Goal: Task Accomplishment & Management: Manage account settings

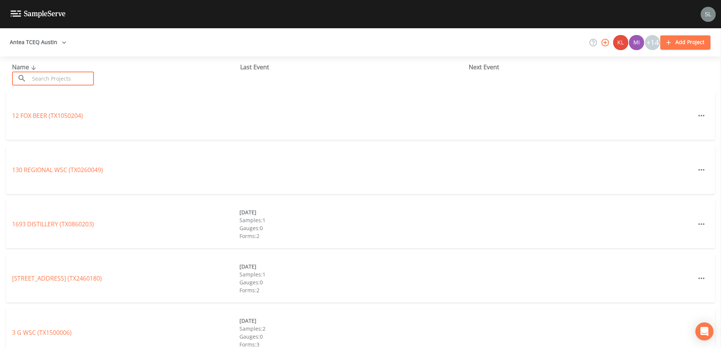
click at [87, 81] on input "text" at bounding box center [61, 79] width 64 height 14
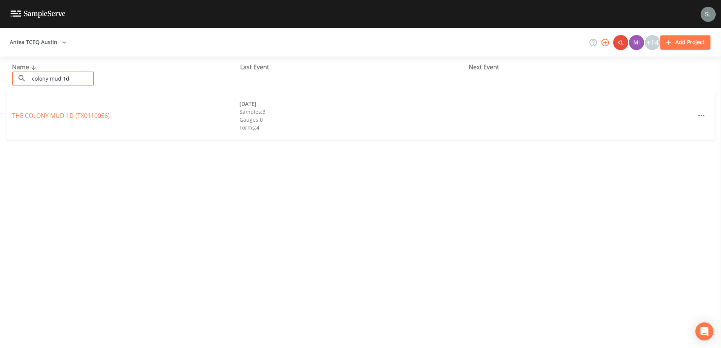
type input "colony mud 1d"
click at [78, 116] on link "THE COLONY MUD 1D (TX0110056)" at bounding box center [61, 116] width 98 height 8
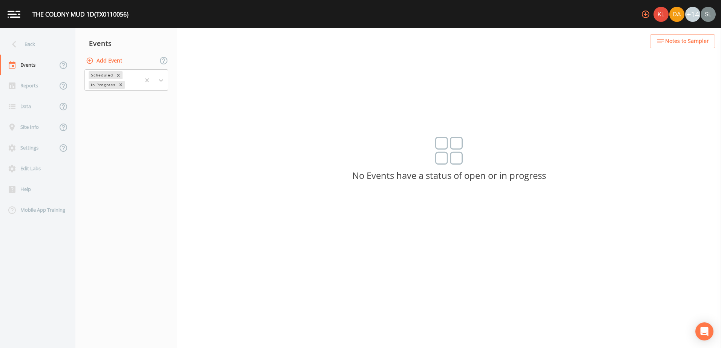
click at [103, 62] on button "Add Event" at bounding box center [104, 61] width 41 height 14
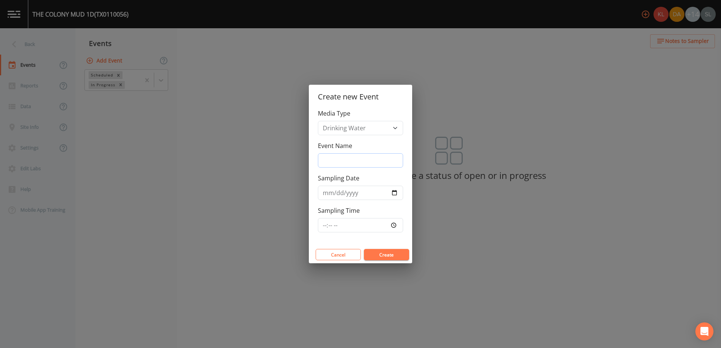
click at [340, 161] on input "Event Name" at bounding box center [360, 160] width 85 height 14
type input "h"
click at [394, 255] on button "Create" at bounding box center [386, 254] width 45 height 11
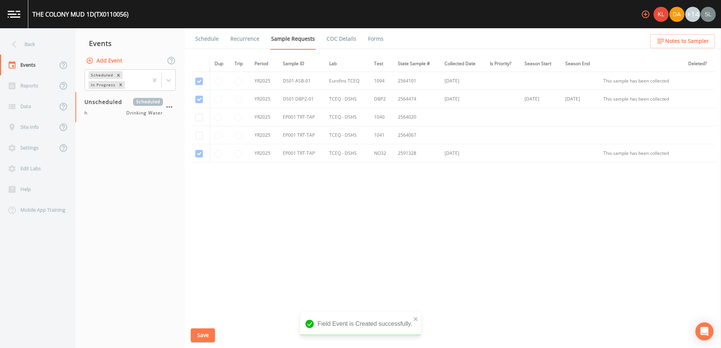
click at [199, 152] on td at bounding box center [200, 153] width 19 height 18
click at [167, 106] on icon "button" at bounding box center [169, 107] width 9 height 9
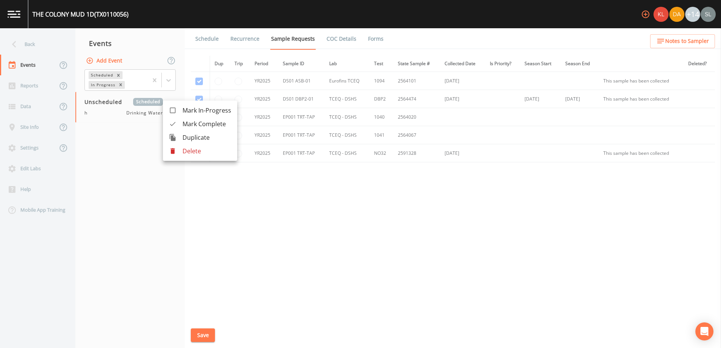
click at [179, 148] on div at bounding box center [176, 151] width 14 height 8
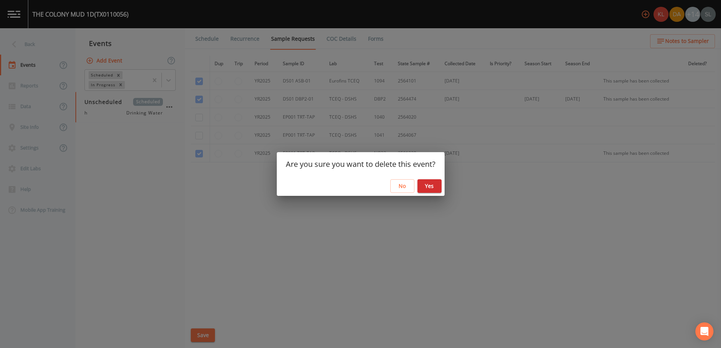
click at [431, 186] on button "Yes" at bounding box center [429, 186] width 24 height 14
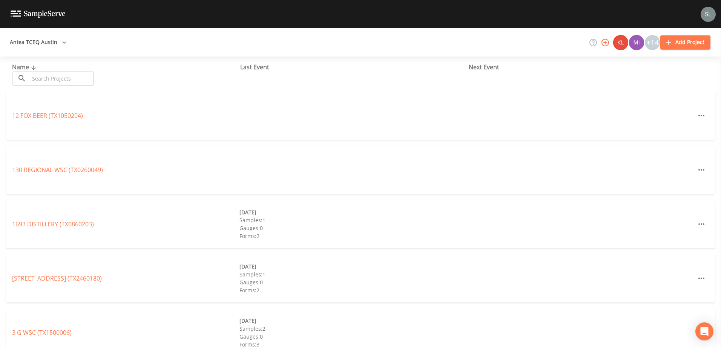
click at [54, 80] on input "text" at bounding box center [61, 79] width 64 height 14
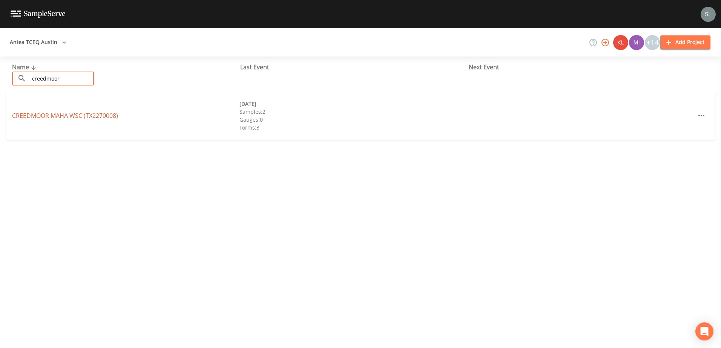
type input "creedmoor"
click at [84, 112] on link "CREEDMOOR MAHA WSC (TX2270008)" at bounding box center [65, 116] width 106 height 8
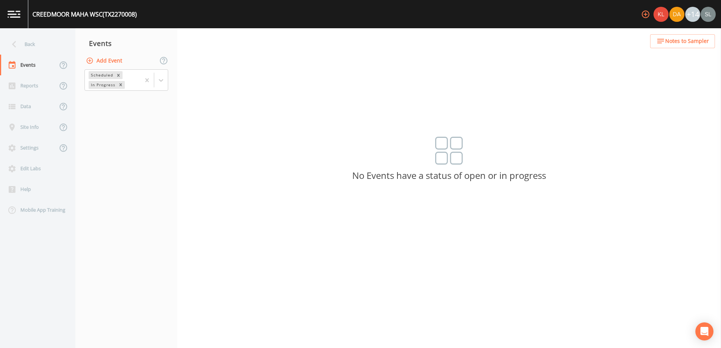
click at [96, 58] on button "Add Event" at bounding box center [104, 61] width 41 height 14
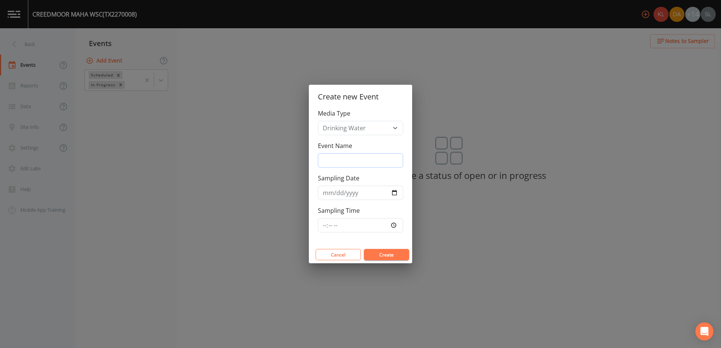
click at [365, 159] on input "Event Name" at bounding box center [360, 160] width 85 height 14
drag, startPoint x: 366, startPoint y: 164, endPoint x: 296, endPoint y: 153, distance: 70.6
click at [296, 153] on div "Create new Event Media Type Drinking Water Event Name [DATE] SRI Sampling Date …" at bounding box center [360, 174] width 721 height 348
type input "[DATE] SRI"
click at [395, 191] on input "Sampling Date" at bounding box center [360, 193] width 85 height 14
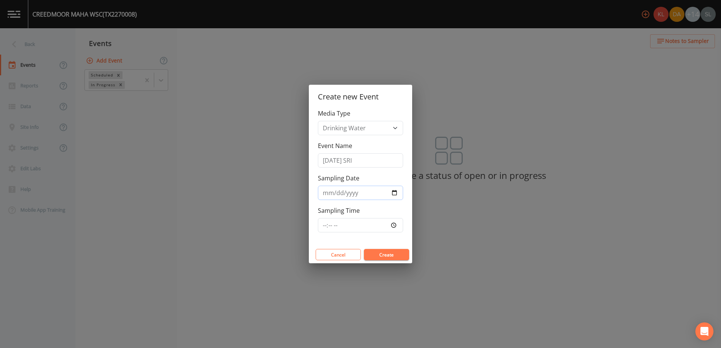
type input "[DATE]"
click at [400, 255] on button "Create" at bounding box center [386, 254] width 45 height 11
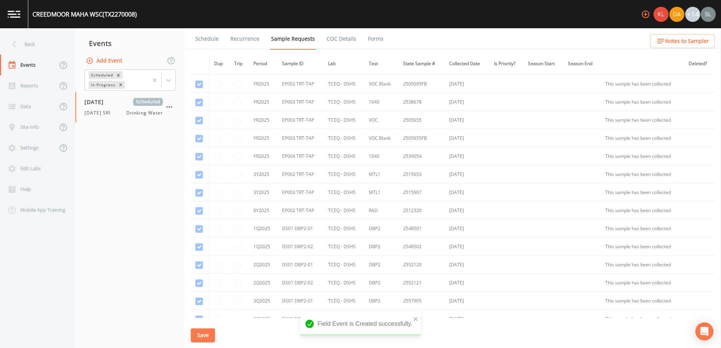
scroll to position [483, 0]
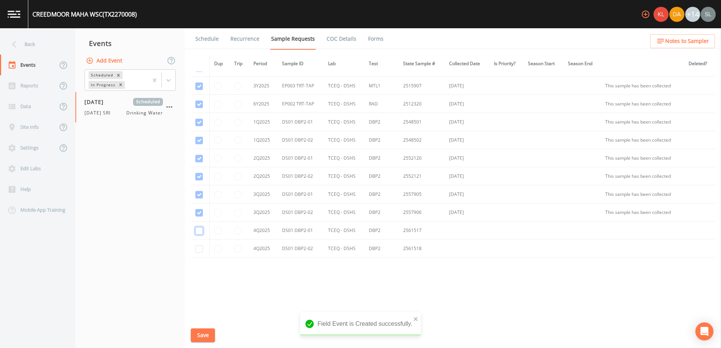
click at [201, 229] on input "checkbox" at bounding box center [199, 231] width 8 height 8
checkbox input "true"
click at [197, 250] on input "checkbox" at bounding box center [199, 249] width 8 height 8
checkbox input "true"
click at [207, 335] on button "Save" at bounding box center [203, 336] width 24 height 14
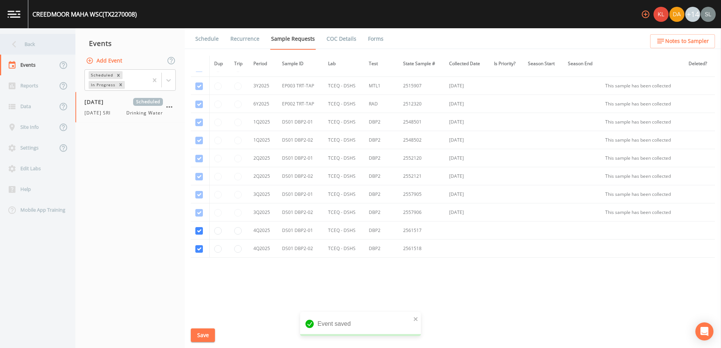
click at [49, 44] on div "Back" at bounding box center [34, 44] width 68 height 21
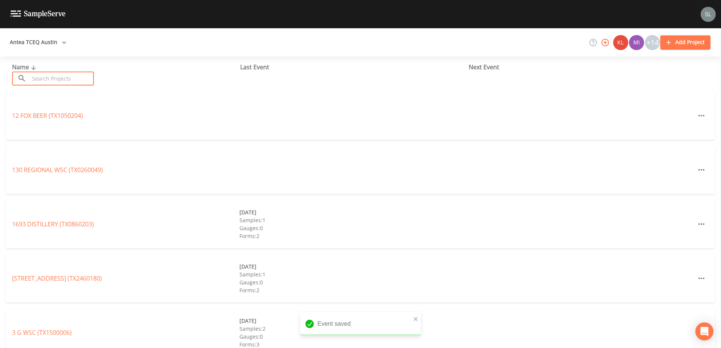
click at [66, 76] on input "text" at bounding box center [61, 79] width 64 height 14
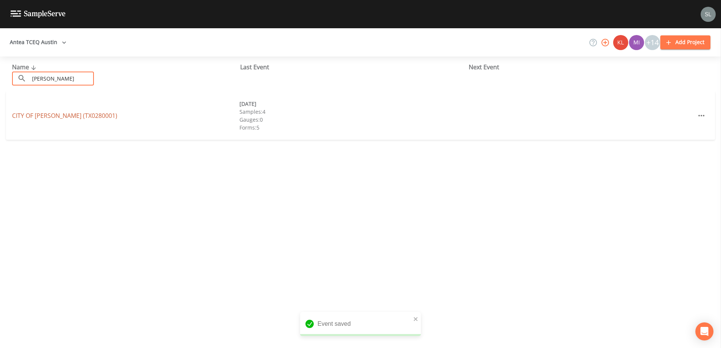
type input "[PERSON_NAME]"
click at [73, 115] on link "[GEOGRAPHIC_DATA][PERSON_NAME] (TX0280001)" at bounding box center [64, 116] width 105 height 8
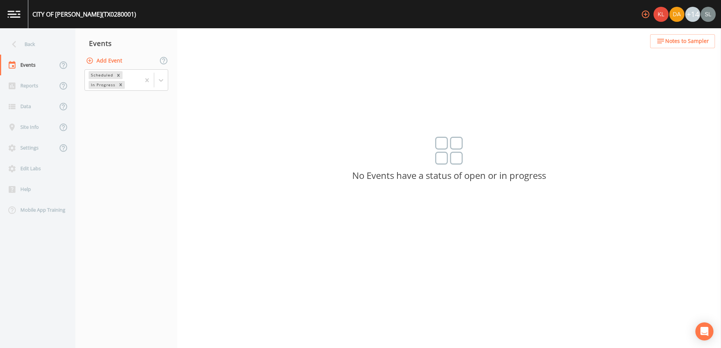
click at [111, 61] on button "Add Event" at bounding box center [104, 61] width 41 height 14
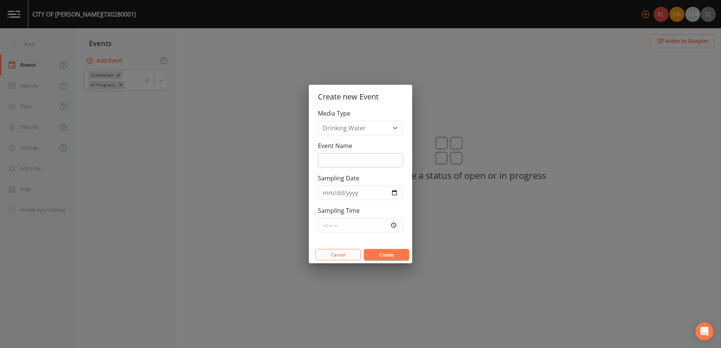
click at [328, 160] on input "Event Name" at bounding box center [360, 160] width 85 height 14
paste input "[DATE] SRI"
type input "[DATE] SRI"
click at [390, 194] on input "Sampling Date" at bounding box center [360, 193] width 85 height 14
click at [393, 192] on input "Sampling Date" at bounding box center [360, 193] width 85 height 14
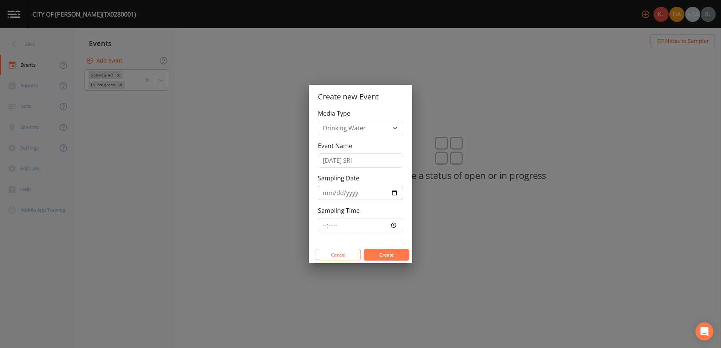
type input "[DATE]"
click at [401, 254] on button "Create" at bounding box center [386, 254] width 45 height 11
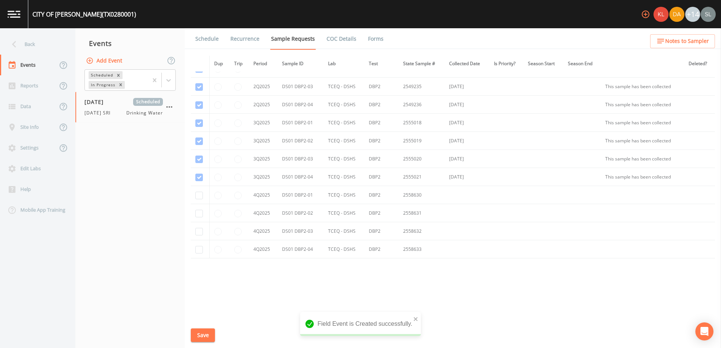
scroll to position [538, 0]
click at [202, 194] on input "checkbox" at bounding box center [199, 195] width 8 height 8
checkbox input "true"
click at [201, 211] on input "checkbox" at bounding box center [199, 213] width 8 height 8
checkbox input "true"
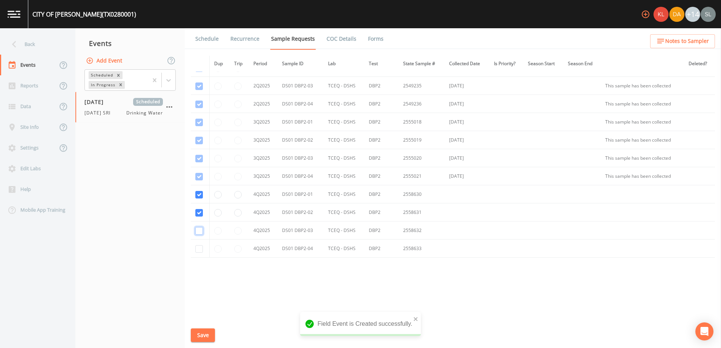
click at [200, 230] on input "checkbox" at bounding box center [199, 231] width 8 height 8
checkbox input "true"
click at [196, 251] on input "checkbox" at bounding box center [199, 249] width 8 height 8
checkbox input "true"
click at [203, 332] on button "Save" at bounding box center [203, 336] width 24 height 14
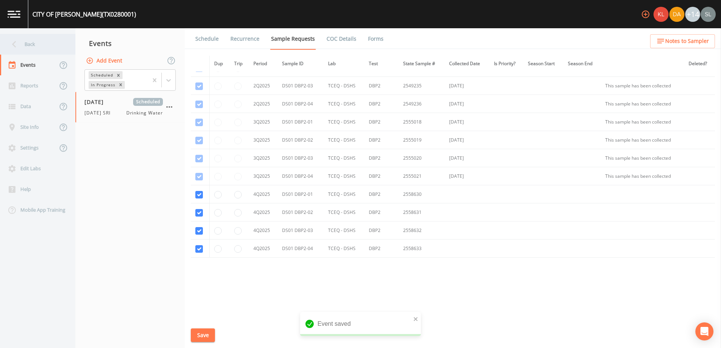
click at [35, 42] on div "Back" at bounding box center [34, 44] width 68 height 21
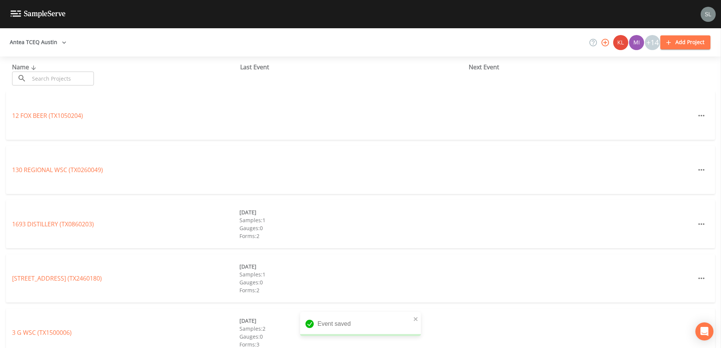
click at [63, 78] on input "text" at bounding box center [61, 79] width 64 height 14
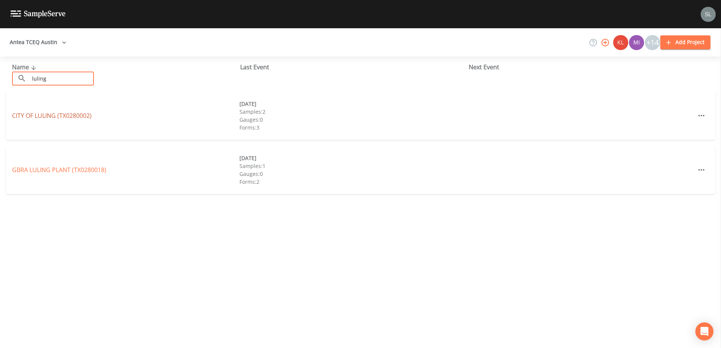
type input "luling"
click at [66, 118] on link "CITY OF [GEOGRAPHIC_DATA] (TX0280002)" at bounding box center [52, 116] width 80 height 8
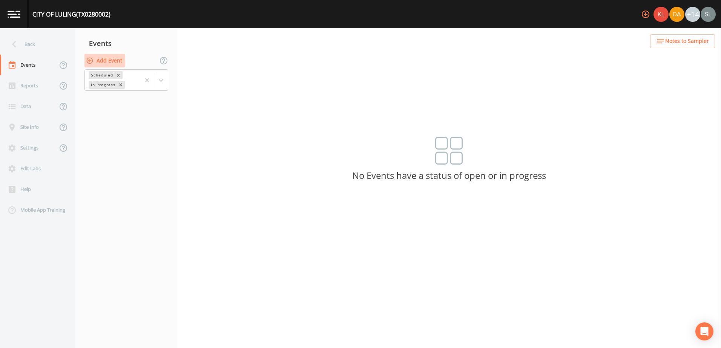
click at [105, 59] on button "Add Event" at bounding box center [104, 61] width 41 height 14
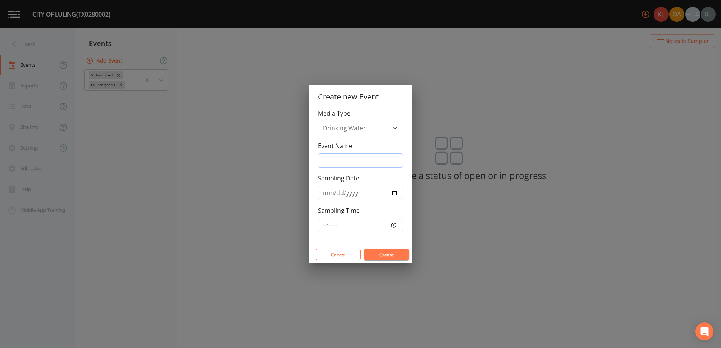
click at [350, 156] on input "Event Name" at bounding box center [360, 160] width 85 height 14
paste input "[DATE] SRI"
type input "[DATE] SRI"
click at [395, 193] on input "Sampling Date" at bounding box center [360, 193] width 85 height 14
type input "[DATE]"
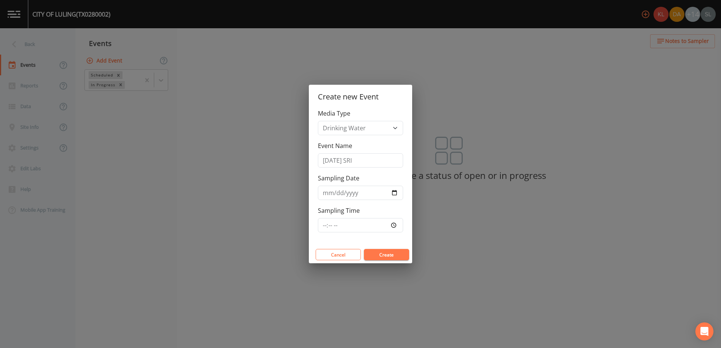
click at [384, 254] on button "Create" at bounding box center [386, 254] width 45 height 11
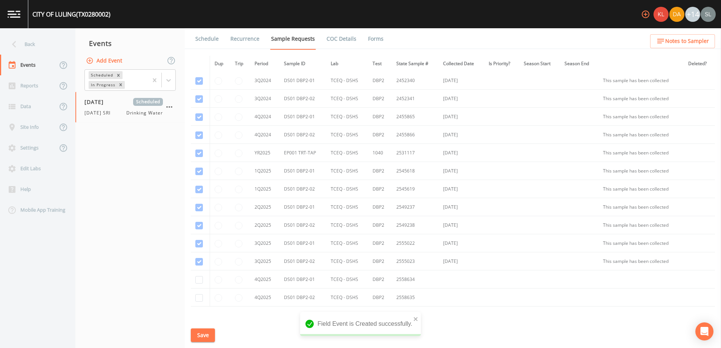
scroll to position [140, 0]
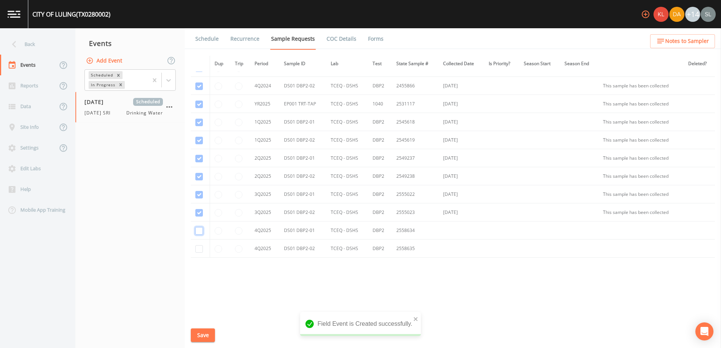
click at [200, 231] on input "checkbox" at bounding box center [199, 231] width 8 height 8
checkbox input "true"
click at [202, 249] on input "checkbox" at bounding box center [199, 249] width 8 height 8
checkbox input "true"
click at [205, 333] on button "Save" at bounding box center [203, 336] width 24 height 14
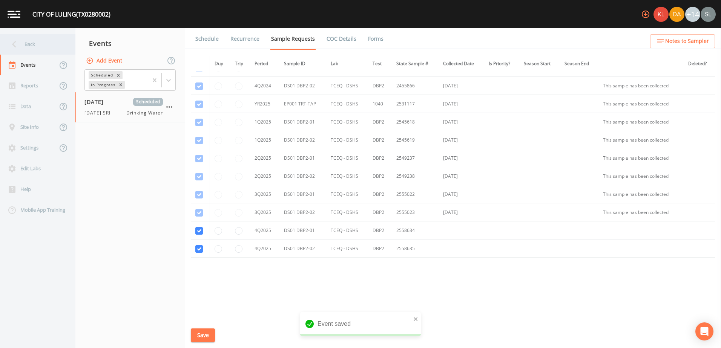
click at [47, 40] on div "Back" at bounding box center [34, 44] width 68 height 21
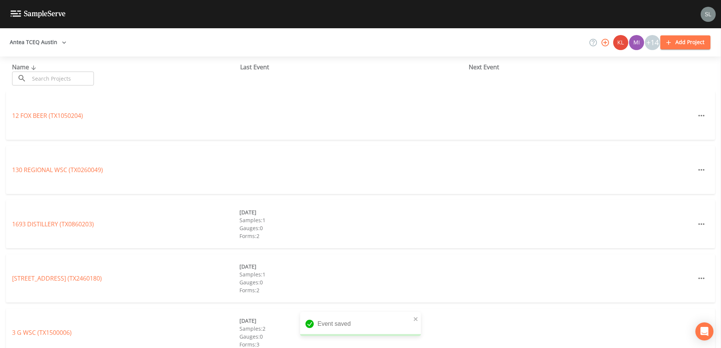
click at [69, 76] on input "text" at bounding box center [61, 79] width 64 height 14
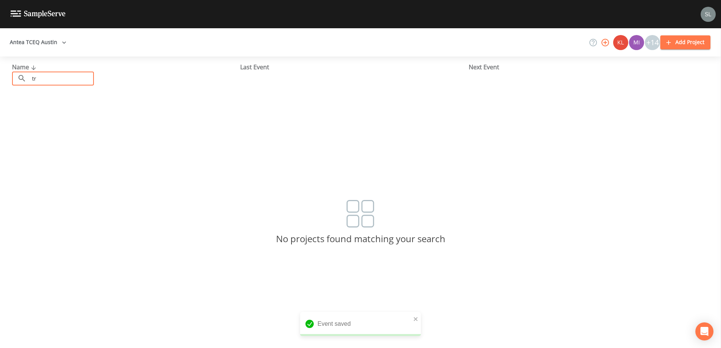
type input "t"
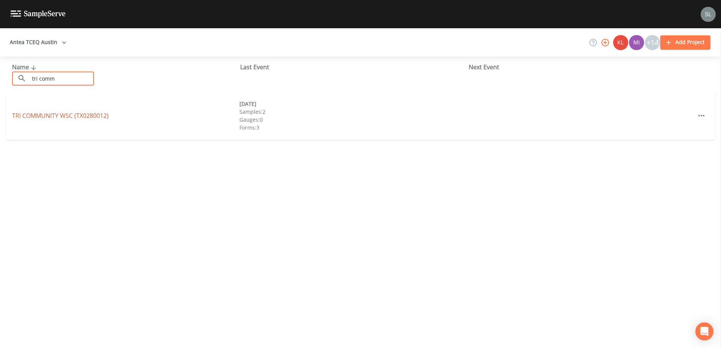
type input "tri comm"
click at [73, 113] on link "TRI COMMUNITY WSC (TX0280012)" at bounding box center [60, 116] width 96 height 8
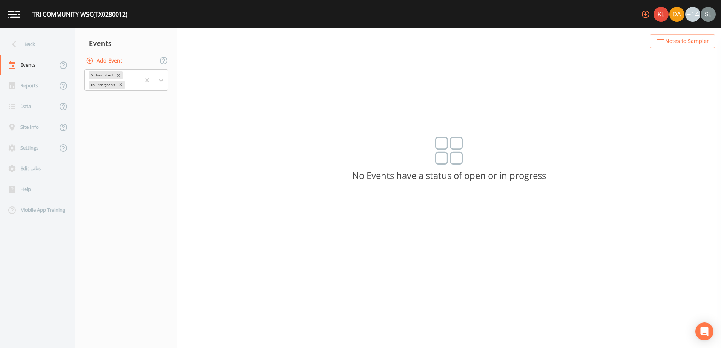
click at [113, 57] on button "Add Event" at bounding box center [104, 61] width 41 height 14
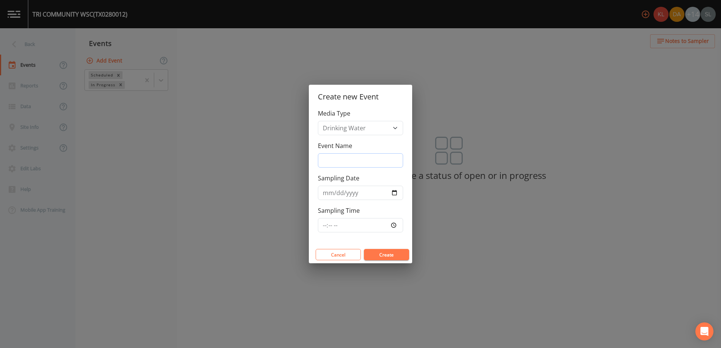
click at [333, 157] on input "Event Name" at bounding box center [360, 160] width 85 height 14
paste input "[DATE] SRI"
type input "[DATE] SRI"
click at [392, 193] on input "Sampling Date" at bounding box center [360, 193] width 85 height 14
type input "[DATE]"
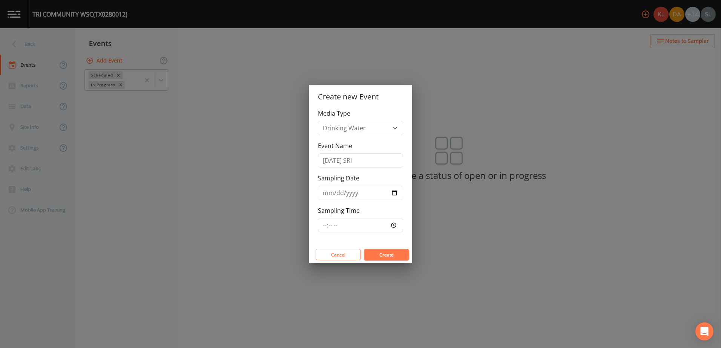
click at [385, 255] on button "Create" at bounding box center [386, 254] width 45 height 11
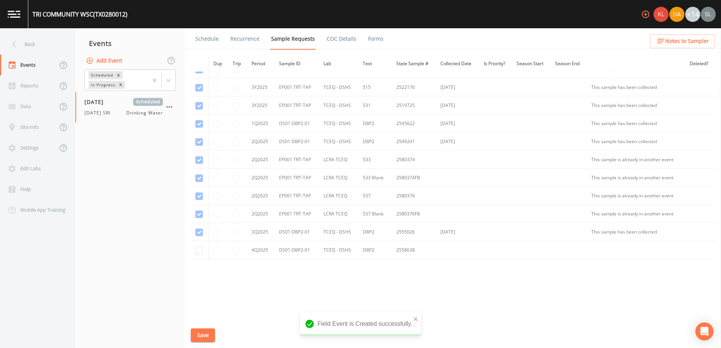
scroll to position [411, 0]
click at [196, 251] on input "checkbox" at bounding box center [199, 249] width 8 height 8
checkbox input "true"
click at [201, 333] on button "Save" at bounding box center [203, 336] width 24 height 14
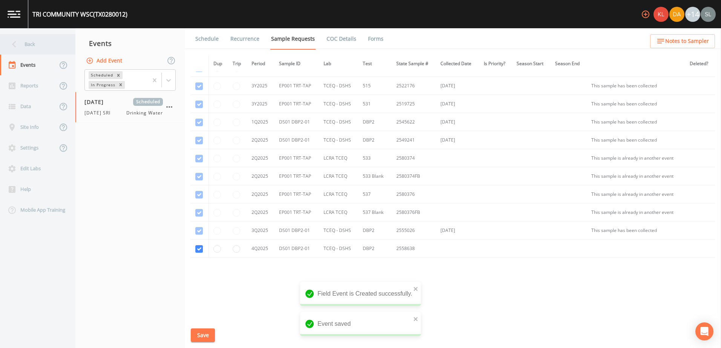
click at [52, 45] on div "Back" at bounding box center [34, 44] width 68 height 21
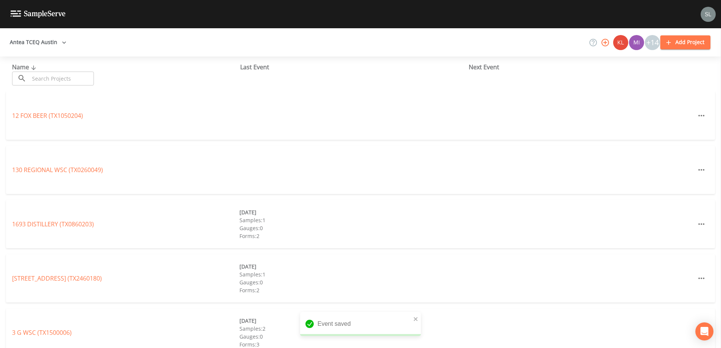
click at [74, 79] on input "text" at bounding box center [61, 79] width 64 height 14
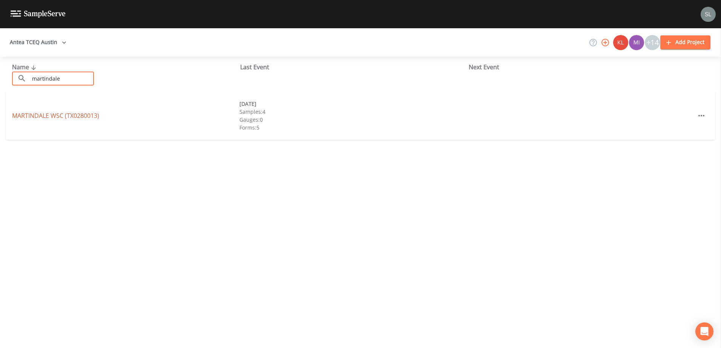
type input "martindale"
click at [76, 118] on link "MARTINDALE WSC (TX0280013)" at bounding box center [55, 116] width 87 height 8
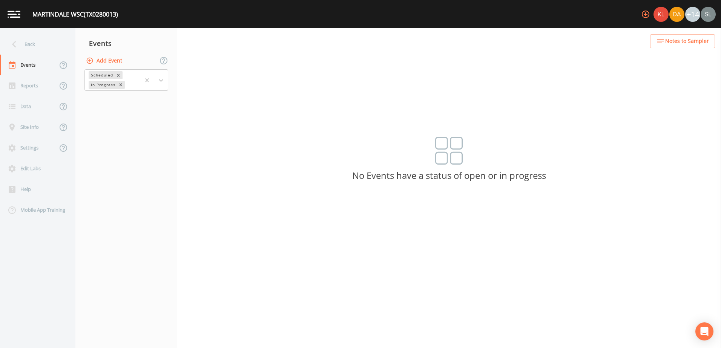
click at [109, 60] on button "Add Event" at bounding box center [104, 61] width 41 height 14
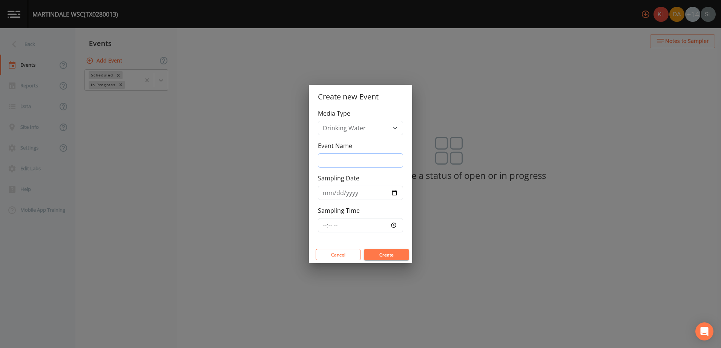
click at [333, 162] on input "Event Name" at bounding box center [360, 160] width 85 height 14
paste input "[DATE] SRI"
type input "[DATE] SRI"
click at [395, 193] on input "Sampling Date" at bounding box center [360, 193] width 85 height 14
type input "[DATE]"
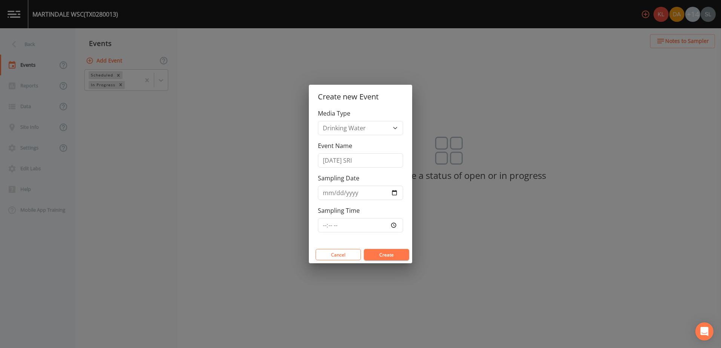
click at [382, 252] on button "Create" at bounding box center [386, 254] width 45 height 11
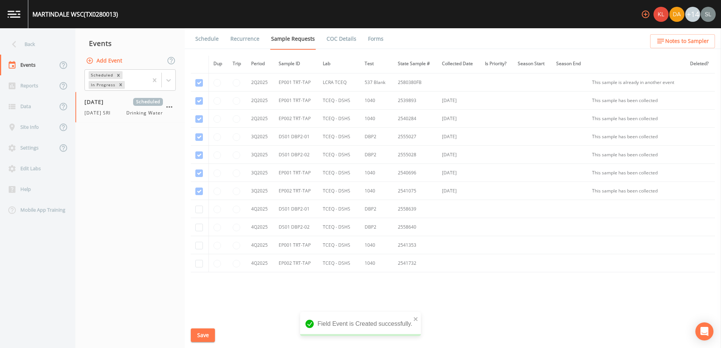
scroll to position [827, 0]
drag, startPoint x: 199, startPoint y: 195, endPoint x: 200, endPoint y: 212, distance: 17.4
click at [199, 195] on input "checkbox" at bounding box center [199, 195] width 8 height 8
checkbox input "true"
click at [197, 212] on input "checkbox" at bounding box center [199, 213] width 8 height 8
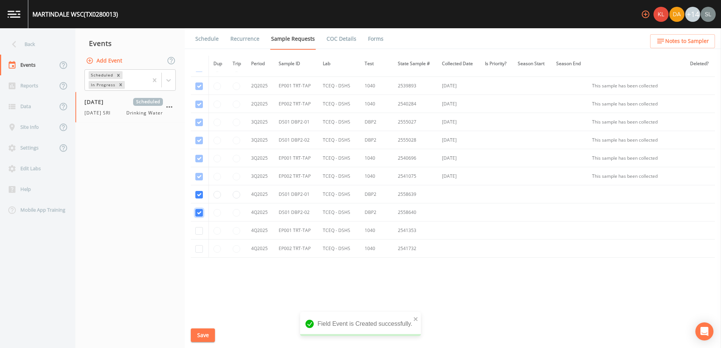
checkbox input "true"
click at [197, 228] on input "checkbox" at bounding box center [199, 231] width 8 height 8
checkbox input "true"
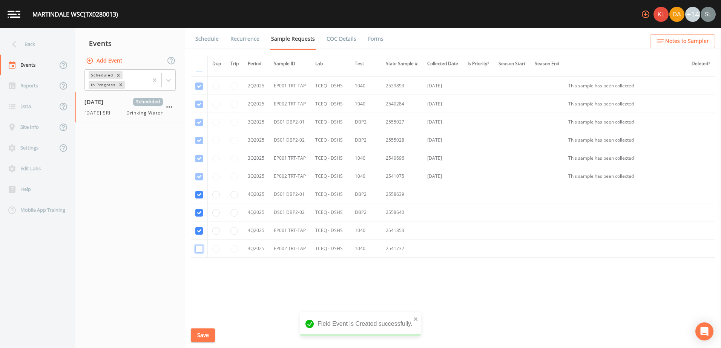
click at [198, 248] on input "checkbox" at bounding box center [199, 249] width 8 height 8
checkbox input "true"
click at [202, 337] on button "Save" at bounding box center [203, 336] width 24 height 14
click at [59, 43] on div "Back" at bounding box center [34, 44] width 68 height 21
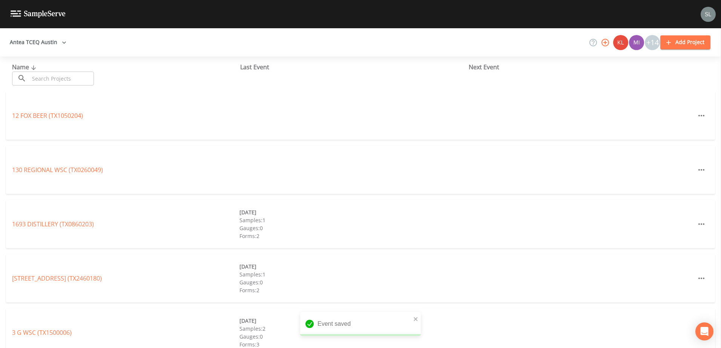
click at [55, 84] on input "text" at bounding box center [61, 79] width 64 height 14
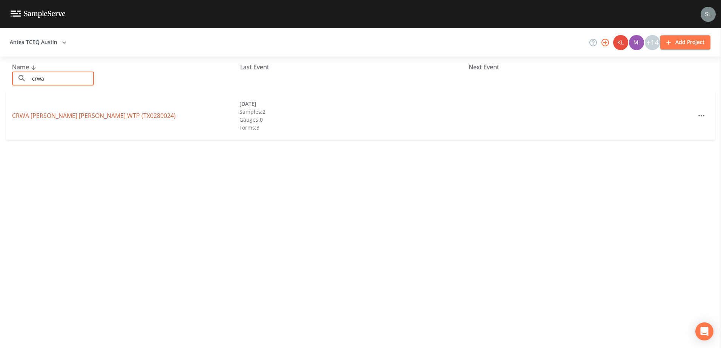
type input "crwa"
click at [86, 112] on link "CRWA [PERSON_NAME] [PERSON_NAME] WTP (TX0280024)" at bounding box center [94, 116] width 164 height 8
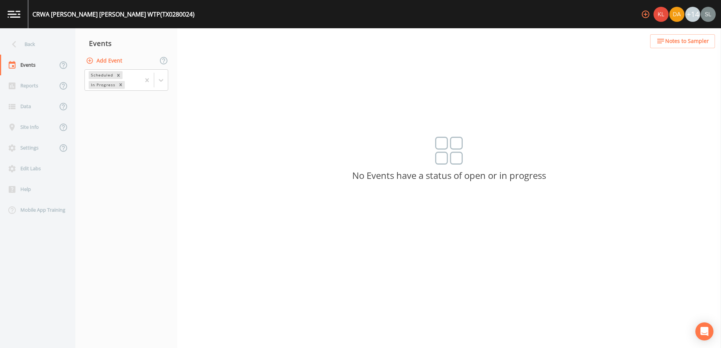
click at [111, 58] on button "Add Event" at bounding box center [104, 61] width 41 height 14
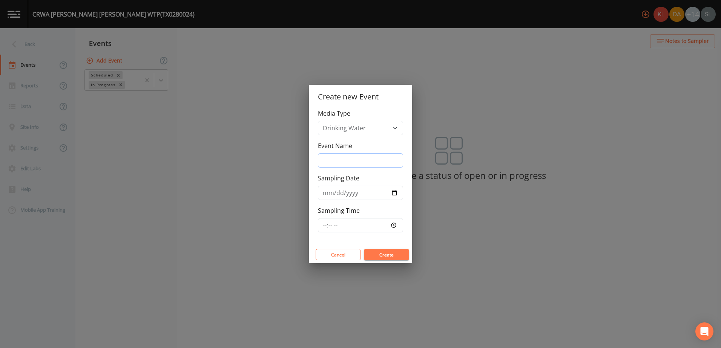
click at [337, 160] on input "Event Name" at bounding box center [360, 160] width 85 height 14
paste input "[DATE] SRI"
type input "[DATE] SRI"
click at [395, 192] on input "Sampling Date" at bounding box center [360, 193] width 85 height 14
type input "[DATE]"
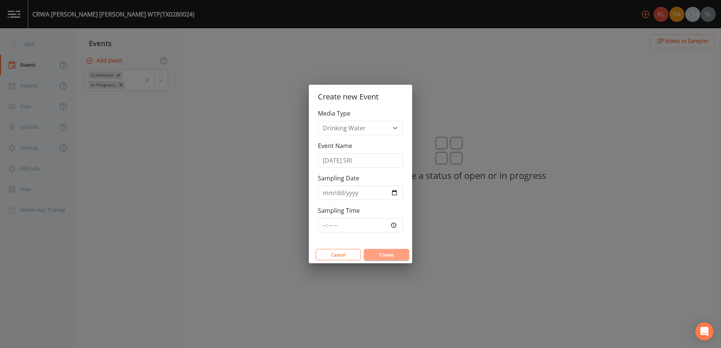
click at [392, 252] on button "Create" at bounding box center [386, 254] width 45 height 11
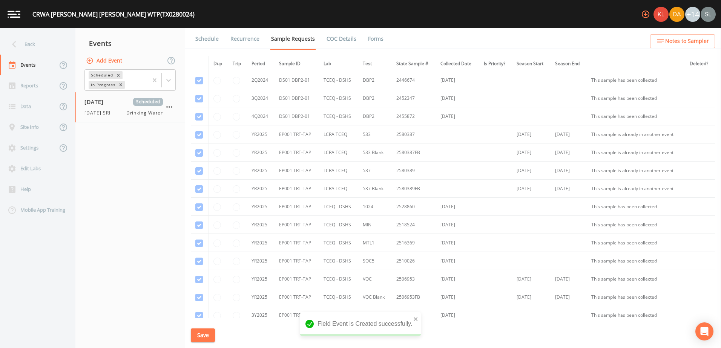
scroll to position [393, 0]
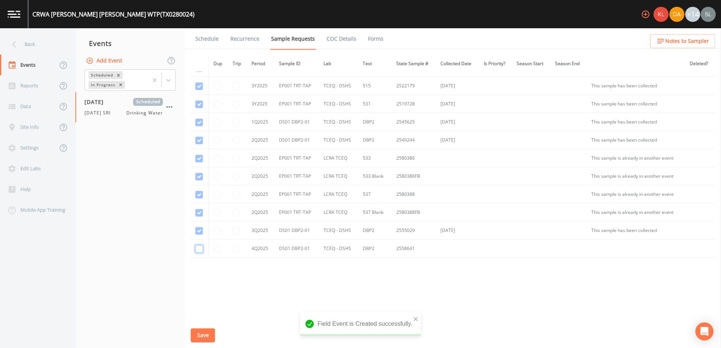
click at [199, 250] on input "checkbox" at bounding box center [199, 249] width 8 height 8
checkbox input "true"
click at [209, 332] on button "Save" at bounding box center [203, 336] width 24 height 14
click at [42, 43] on div "Back" at bounding box center [34, 44] width 68 height 21
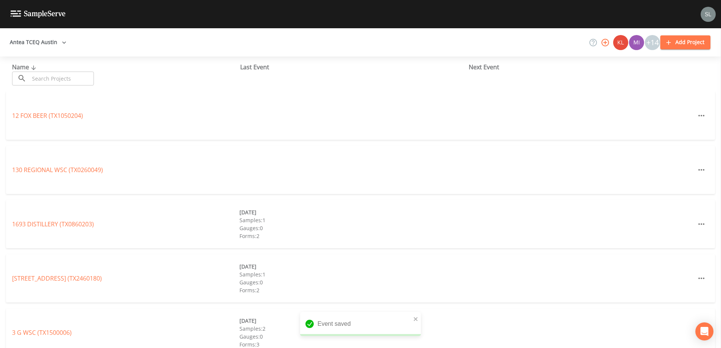
click at [67, 83] on input "text" at bounding box center [61, 79] width 64 height 14
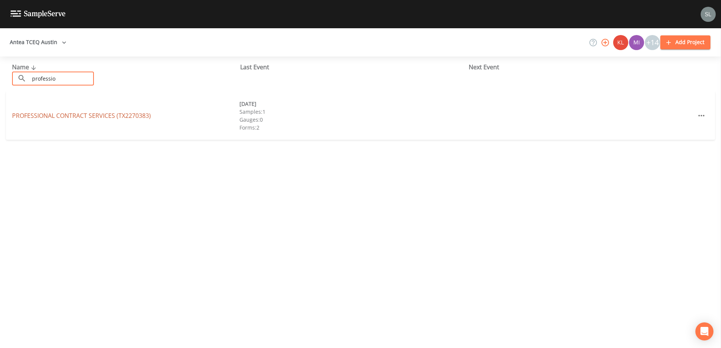
type input "professio"
click at [93, 116] on link "PROFESSIONAL CONTRACT SERVICES (TX2270383)" at bounding box center [81, 116] width 139 height 8
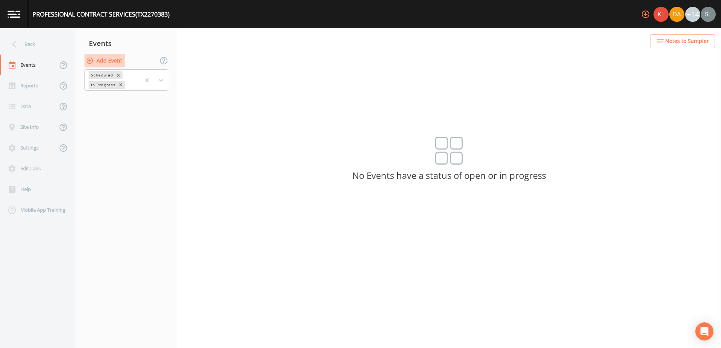
click at [114, 61] on button "Add Event" at bounding box center [104, 61] width 41 height 14
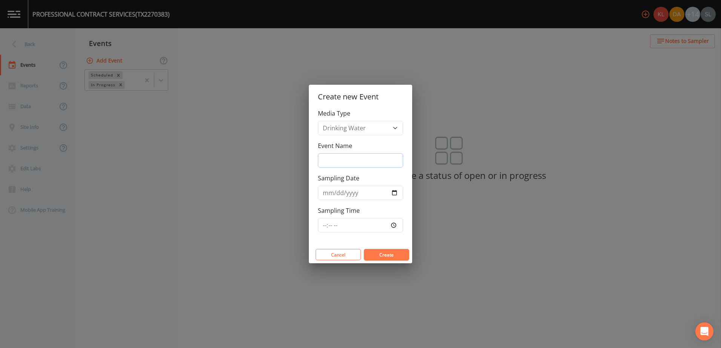
click at [352, 158] on input "Event Name" at bounding box center [360, 160] width 85 height 14
paste input "[DATE] SRI"
type input "[DATE] SRI"
click at [389, 194] on input "Sampling Date" at bounding box center [360, 193] width 85 height 14
click at [394, 191] on input "Sampling Date" at bounding box center [360, 193] width 85 height 14
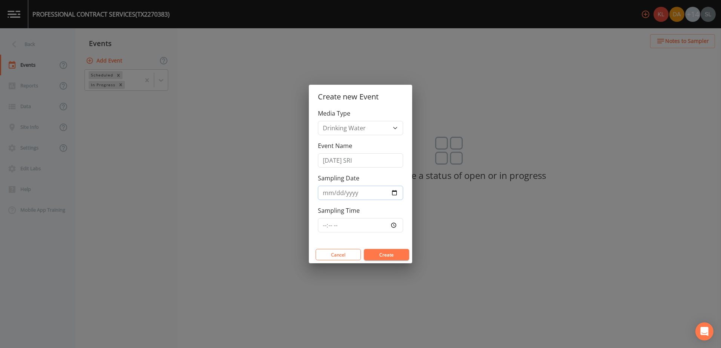
type input "[DATE]"
click at [381, 253] on button "Create" at bounding box center [386, 254] width 45 height 11
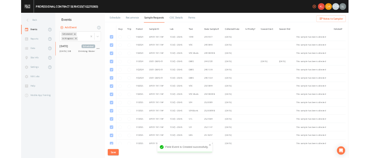
scroll to position [158, 0]
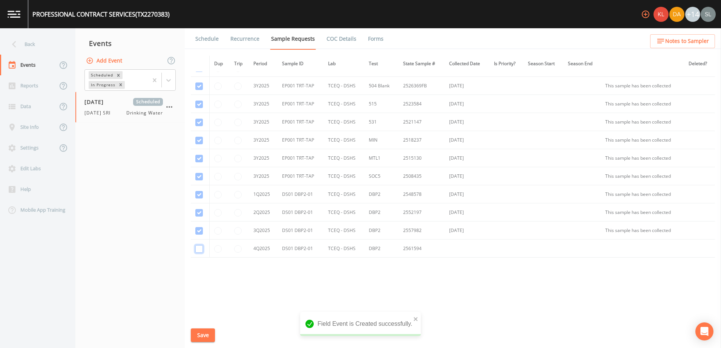
click at [200, 251] on input "checkbox" at bounding box center [199, 249] width 8 height 8
checkbox input "true"
click at [201, 336] on button "Save" at bounding box center [203, 336] width 24 height 14
click at [200, 336] on button "Save" at bounding box center [203, 336] width 24 height 14
click at [32, 47] on div "Back" at bounding box center [34, 44] width 68 height 21
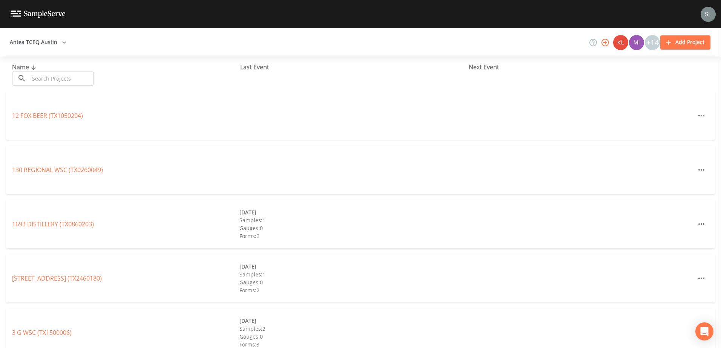
click at [60, 81] on input "text" at bounding box center [61, 79] width 64 height 14
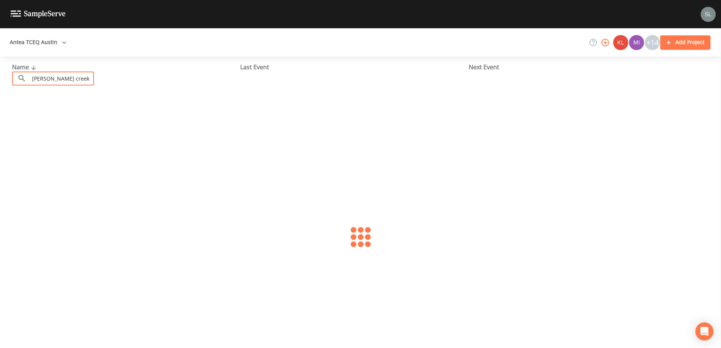
type input "[PERSON_NAME] creek"
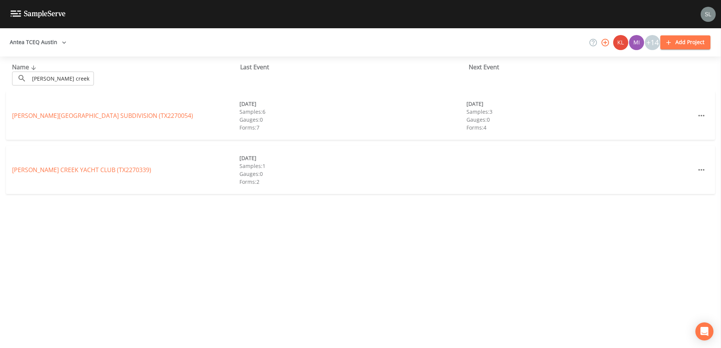
click at [128, 121] on div "[PERSON_NAME][GEOGRAPHIC_DATA] (TX2270054) [DATE] Samples: 6 Gauges: 0 Forms: 7…" at bounding box center [360, 116] width 708 height 48
click at [128, 118] on link "[PERSON_NAME][GEOGRAPHIC_DATA] (TX2270054)" at bounding box center [102, 116] width 181 height 8
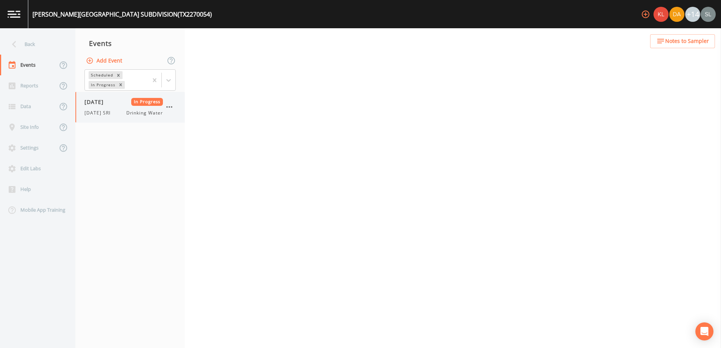
drag, startPoint x: 124, startPoint y: 88, endPoint x: 118, endPoint y: 103, distance: 15.8
click at [109, 102] on span "[DATE]" at bounding box center [96, 102] width 24 height 8
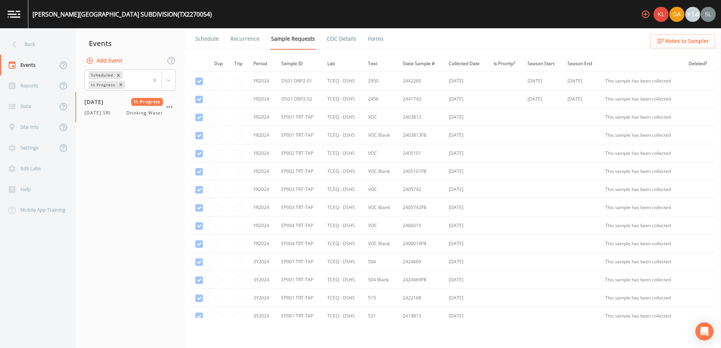
click at [376, 40] on link "Forms" at bounding box center [376, 38] width 18 height 21
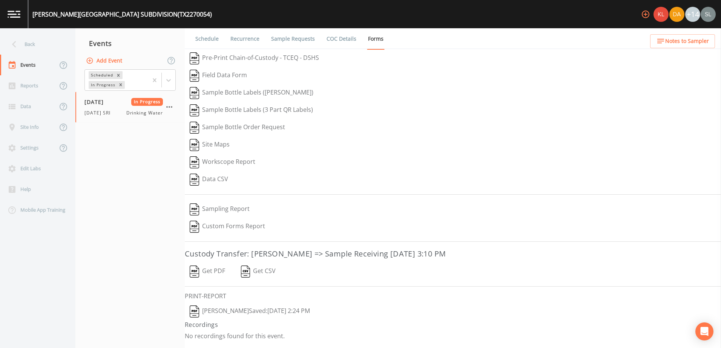
click at [277, 314] on button "[PERSON_NAME]  Saved: [DATE] 2:24 PM" at bounding box center [250, 311] width 130 height 17
click at [215, 275] on button "Get PDF" at bounding box center [207, 271] width 45 height 17
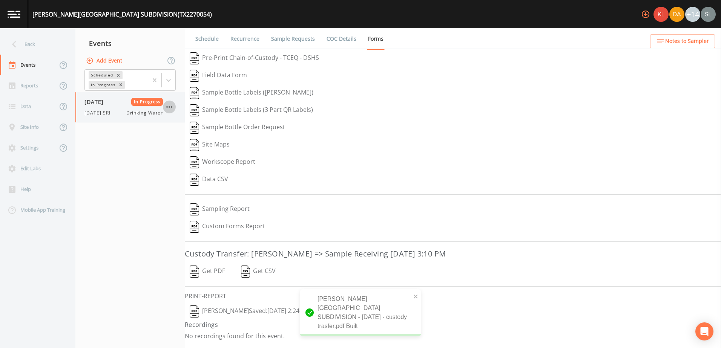
click at [172, 105] on icon "button" at bounding box center [169, 107] width 9 height 9
click at [181, 126] on div at bounding box center [176, 124] width 14 height 8
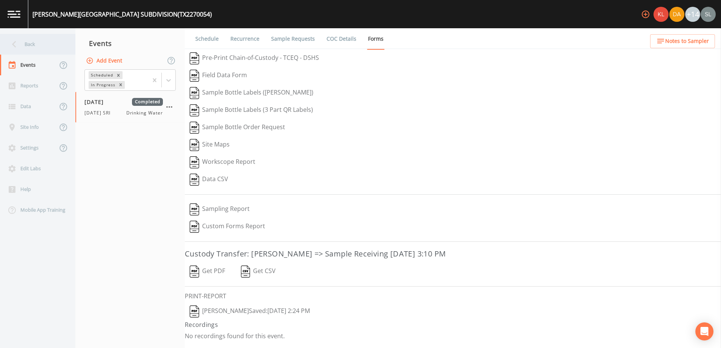
click at [52, 47] on div "Back" at bounding box center [34, 44] width 68 height 21
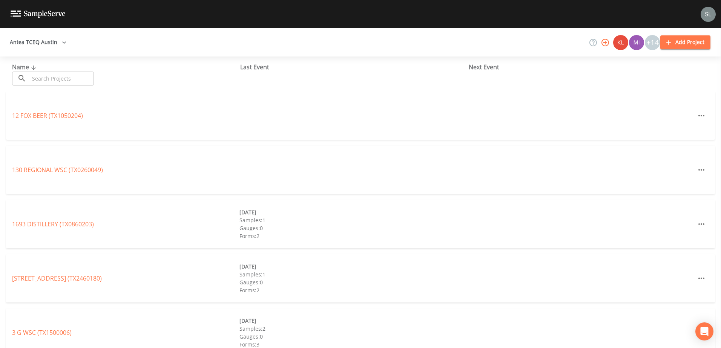
click at [93, 78] on input "text" at bounding box center [61, 79] width 64 height 14
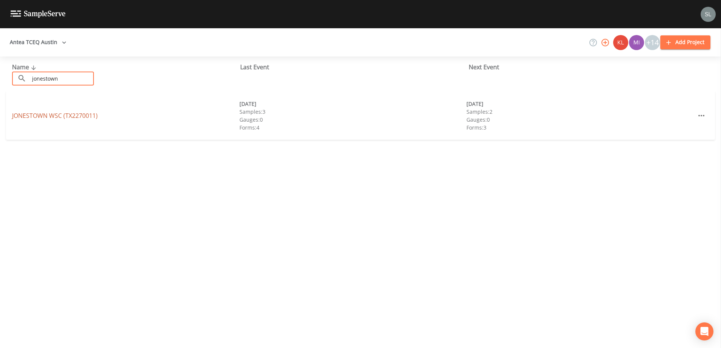
type input "jonestown"
click at [80, 112] on link "[GEOGRAPHIC_DATA] (TX2270011)" at bounding box center [55, 116] width 86 height 8
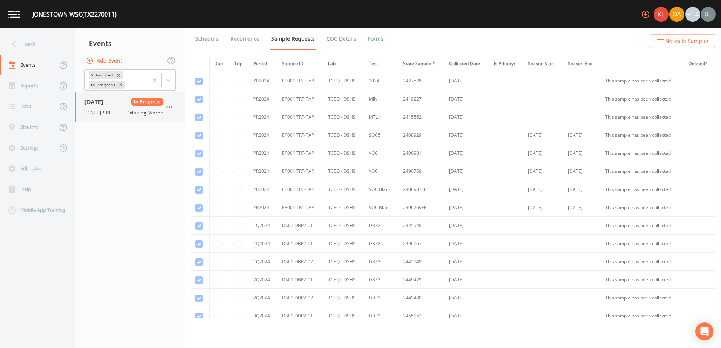
click at [110, 113] on span "[DATE] SRI" at bounding box center [99, 113] width 31 height 7
click at [367, 38] on link "Forms" at bounding box center [376, 38] width 18 height 21
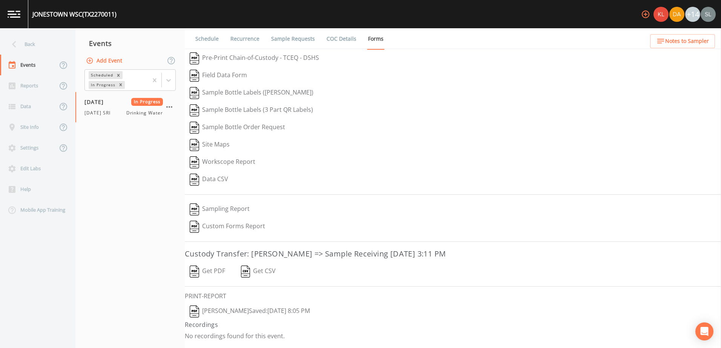
click at [296, 309] on button "[PERSON_NAME]  Saved: [DATE] 8:05 PM" at bounding box center [250, 311] width 130 height 17
drag, startPoint x: 225, startPoint y: 269, endPoint x: 231, endPoint y: 271, distance: 5.6
click at [231, 272] on div "Get PDF   Get CSV" at bounding box center [453, 271] width 536 height 17
click at [193, 271] on img "button" at bounding box center [194, 272] width 9 height 12
click at [170, 107] on icon "button" at bounding box center [169, 107] width 9 height 9
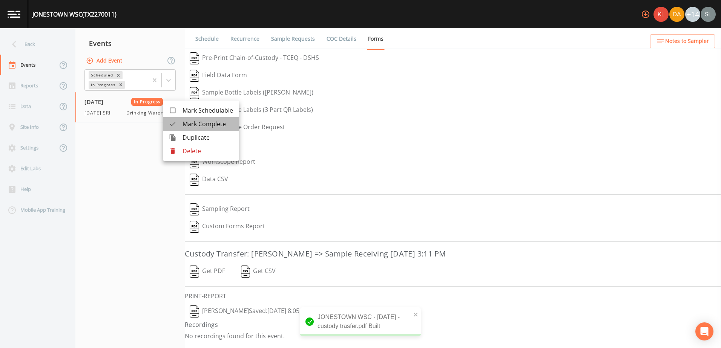
click at [184, 121] on span "Mark Complete" at bounding box center [207, 123] width 50 height 9
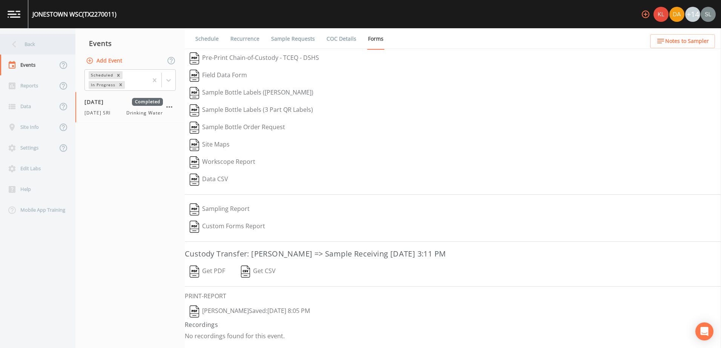
click at [31, 45] on div "Back" at bounding box center [34, 44] width 68 height 21
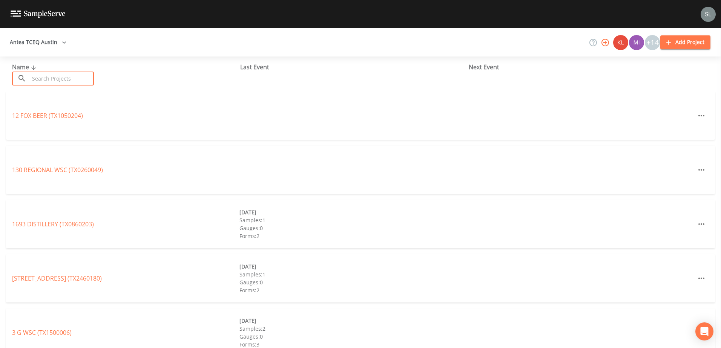
click at [47, 78] on input "text" at bounding box center [61, 79] width 64 height 14
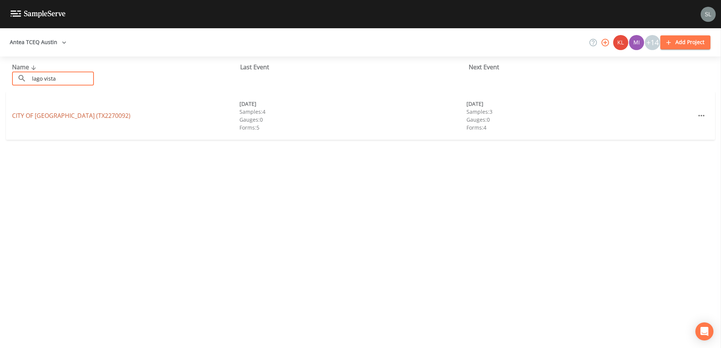
type input "lago vista"
click at [84, 118] on link "CITY OF [GEOGRAPHIC_DATA] (TX2270092)" at bounding box center [71, 116] width 118 height 8
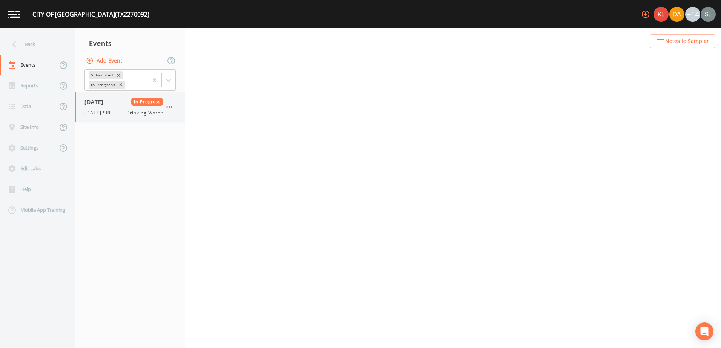
click at [108, 107] on div "[DATE] In Progress [DATE] SRI Drinking Water" at bounding box center [123, 107] width 78 height 18
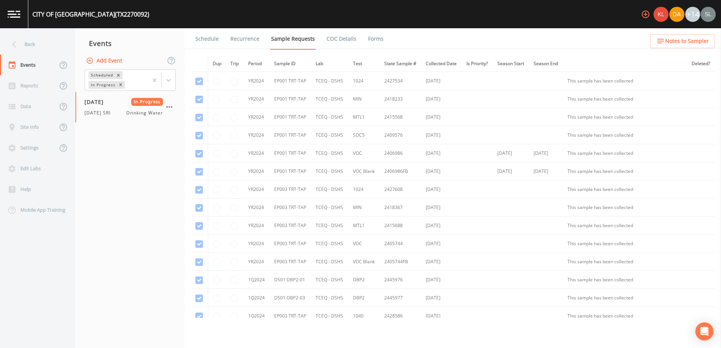
click at [371, 33] on link "Forms" at bounding box center [376, 38] width 18 height 21
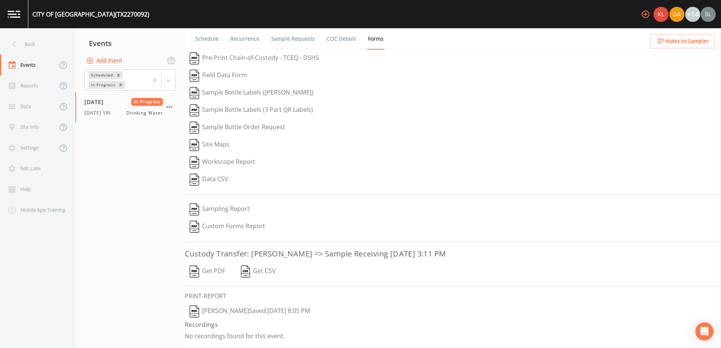
click at [271, 311] on button "[PERSON_NAME]  Saved: [DATE] 8:05 PM" at bounding box center [250, 311] width 130 height 17
click at [205, 270] on button "Get PDF" at bounding box center [207, 271] width 45 height 17
click at [168, 108] on icon "button" at bounding box center [169, 107] width 9 height 9
click at [183, 123] on span "Mark Complete" at bounding box center [207, 123] width 50 height 9
click at [37, 45] on div "Back" at bounding box center [34, 44] width 68 height 21
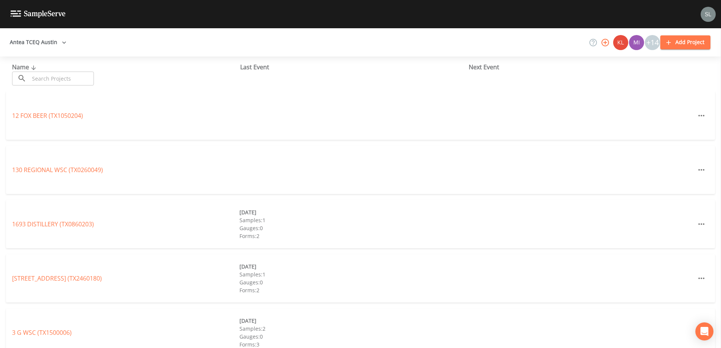
click at [59, 77] on input "text" at bounding box center [61, 79] width 64 height 14
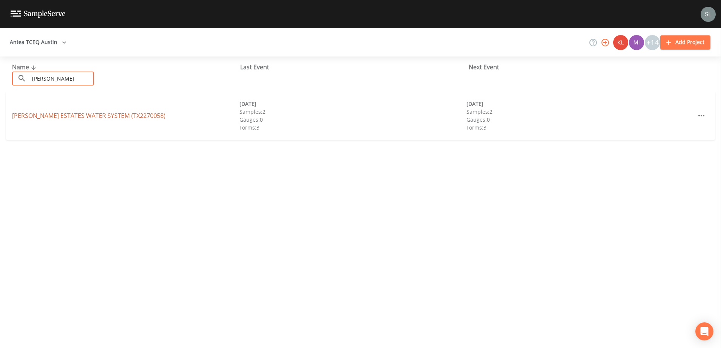
type input "[PERSON_NAME]"
click at [64, 116] on link "[PERSON_NAME] ESTATES WATER SYSTEM (TX2270058)" at bounding box center [88, 116] width 153 height 8
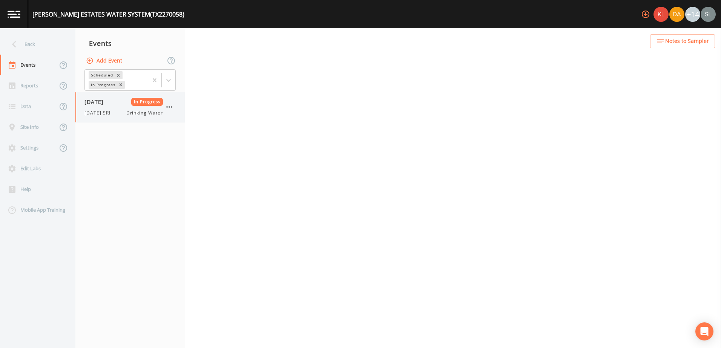
click at [108, 107] on div "[DATE] In Progress [DATE] SRI Drinking Water" at bounding box center [123, 107] width 78 height 18
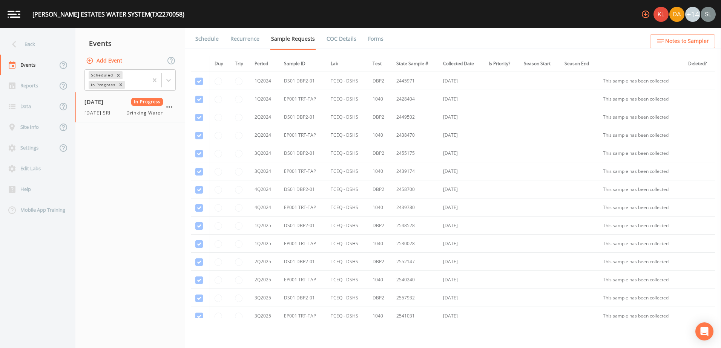
click at [378, 41] on link "Forms" at bounding box center [376, 38] width 18 height 21
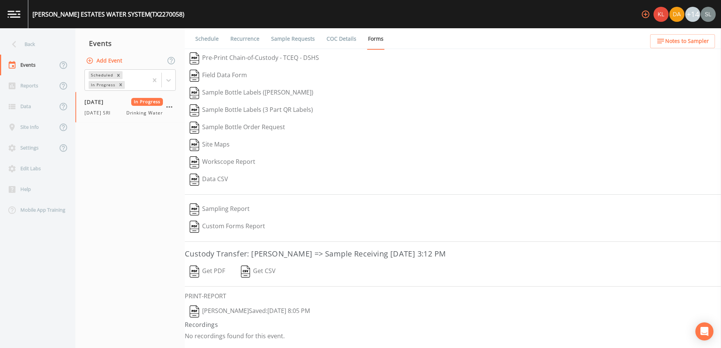
click at [287, 314] on button "[PERSON_NAME]  Saved: [DATE] 8:05 PM" at bounding box center [250, 311] width 130 height 17
click at [219, 274] on button "Get PDF" at bounding box center [207, 271] width 45 height 17
click at [172, 106] on icon "button" at bounding box center [169, 107] width 9 height 9
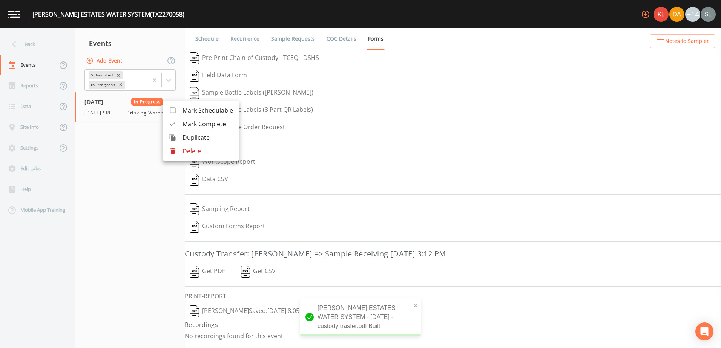
click at [187, 123] on span "Mark Complete" at bounding box center [207, 123] width 50 height 9
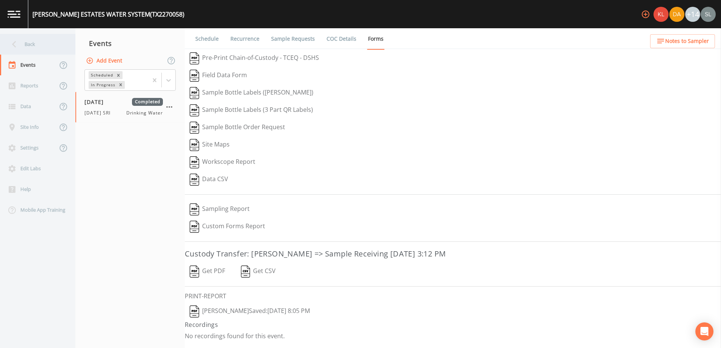
click at [54, 43] on div "Back" at bounding box center [34, 44] width 68 height 21
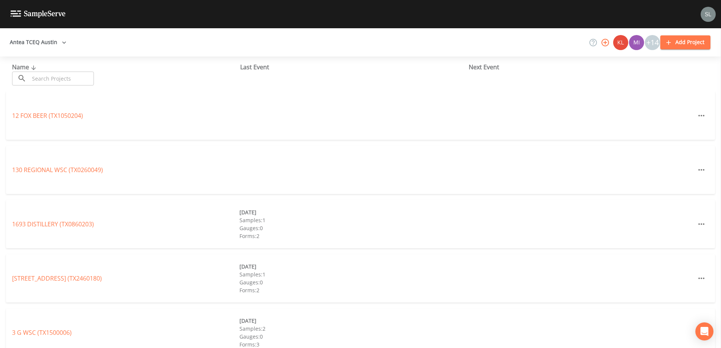
click at [75, 73] on input "text" at bounding box center [61, 79] width 64 height 14
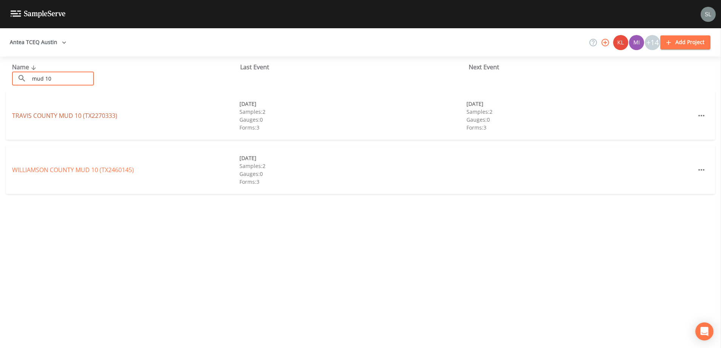
type input "mud 10"
click at [90, 116] on link "[GEOGRAPHIC_DATA] 10 (TX2270333)" at bounding box center [64, 116] width 105 height 8
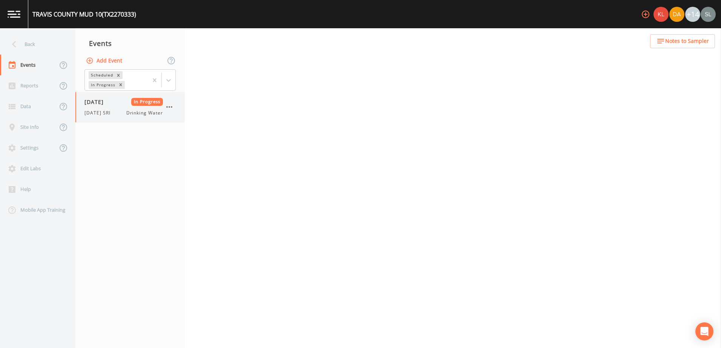
click at [101, 109] on div "[DATE] In Progress [DATE] SRI Drinking Water" at bounding box center [123, 107] width 78 height 18
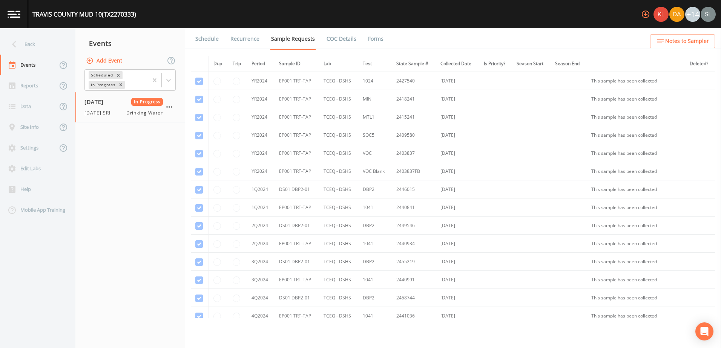
click at [375, 42] on link "Forms" at bounding box center [376, 38] width 18 height 21
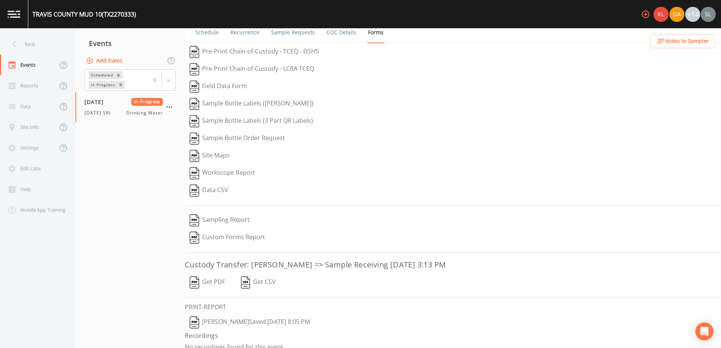
scroll to position [15, 0]
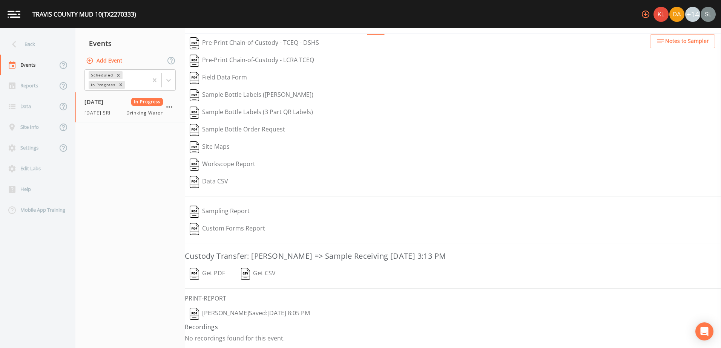
click at [292, 310] on button "[PERSON_NAME]  Saved: [DATE] 8:05 PM" at bounding box center [250, 313] width 130 height 17
click at [219, 273] on button "Get PDF" at bounding box center [207, 273] width 45 height 17
click at [168, 105] on icon "button" at bounding box center [169, 107] width 9 height 9
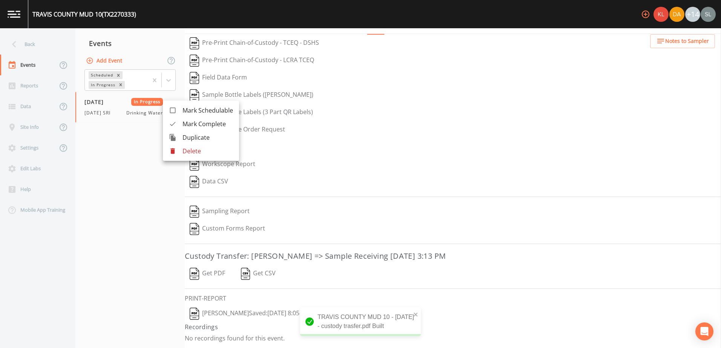
click at [180, 124] on div at bounding box center [176, 124] width 14 height 8
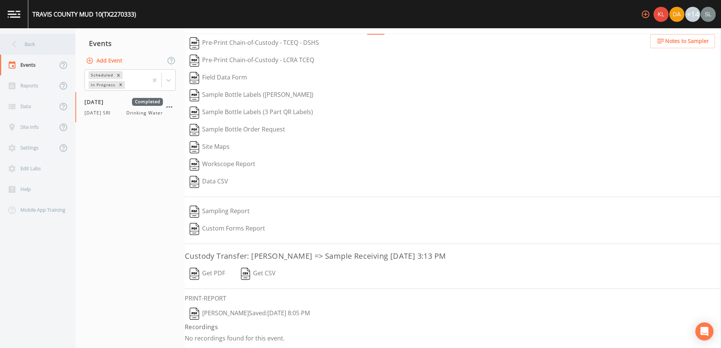
click at [38, 40] on div "Back" at bounding box center [34, 44] width 68 height 21
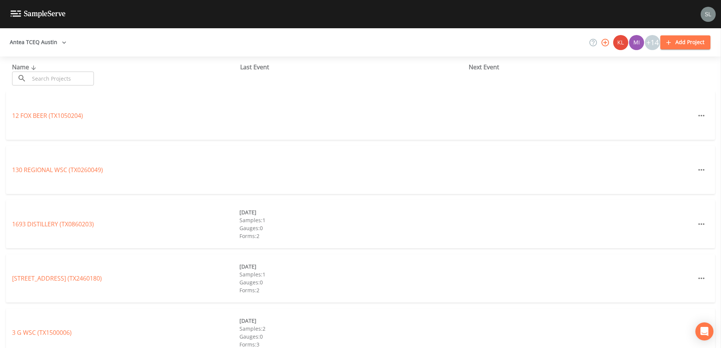
click at [65, 81] on input "text" at bounding box center [61, 79] width 64 height 14
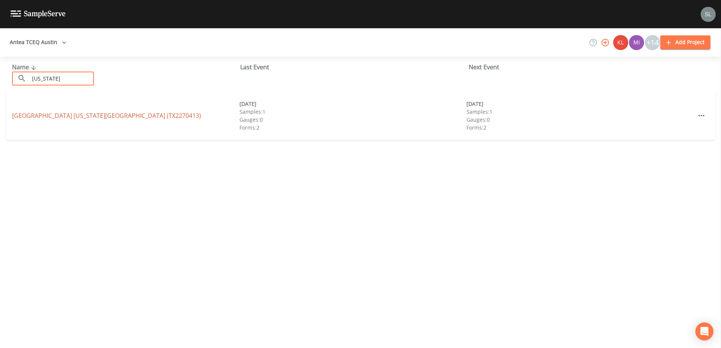
type input "[US_STATE]"
click at [71, 113] on link "[GEOGRAPHIC_DATA] [US_STATE][GEOGRAPHIC_DATA] (TX2270413)" at bounding box center [106, 116] width 189 height 8
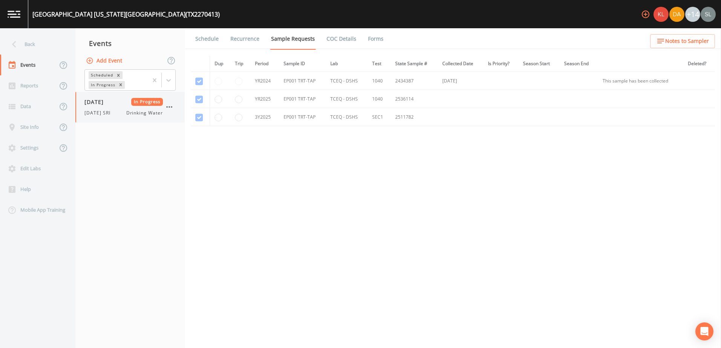
click at [108, 109] on div "[DATE] In Progress [DATE] SRI Drinking Water" at bounding box center [123, 107] width 78 height 18
click at [360, 39] on li "Forms" at bounding box center [370, 38] width 27 height 21
click at [367, 40] on link "Forms" at bounding box center [376, 38] width 18 height 21
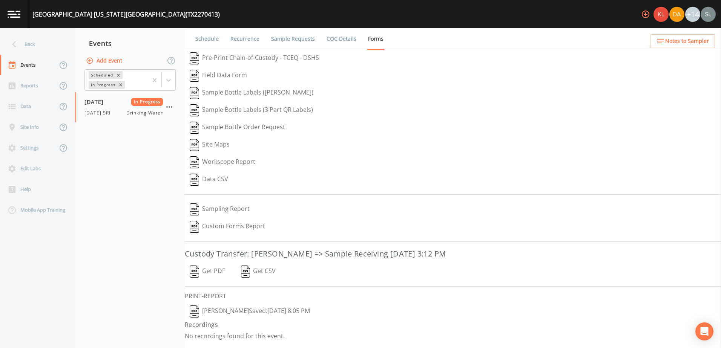
click at [301, 311] on button "[PERSON_NAME]  Saved: [DATE] 8:05 PM" at bounding box center [250, 311] width 130 height 17
click at [210, 266] on button "Get PDF" at bounding box center [207, 271] width 45 height 17
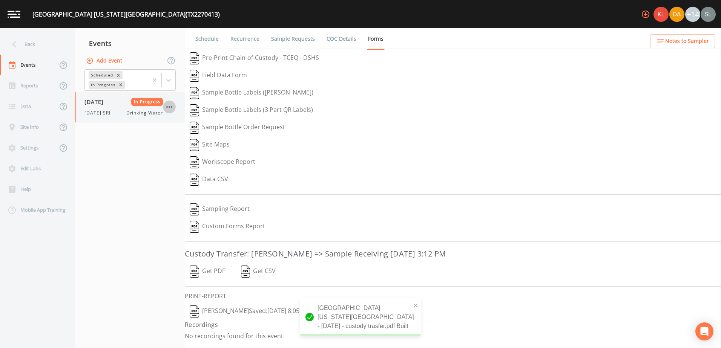
click at [170, 109] on icon "button" at bounding box center [169, 107] width 9 height 9
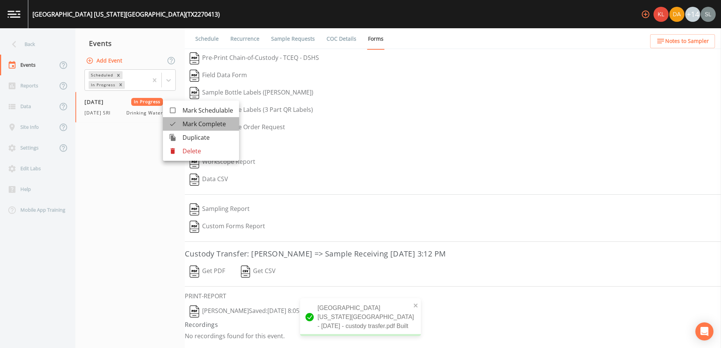
click at [183, 125] on span "Mark Complete" at bounding box center [207, 123] width 50 height 9
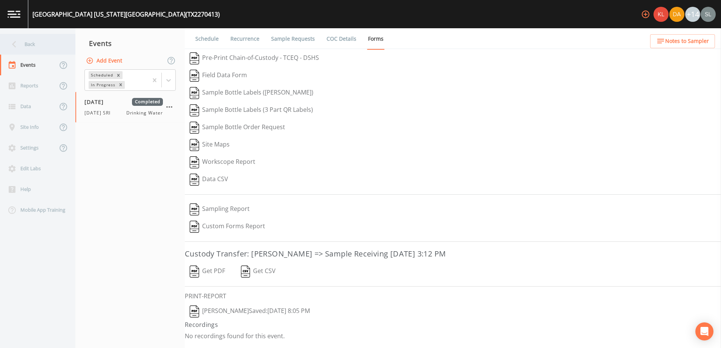
click at [50, 47] on div "Back" at bounding box center [34, 44] width 68 height 21
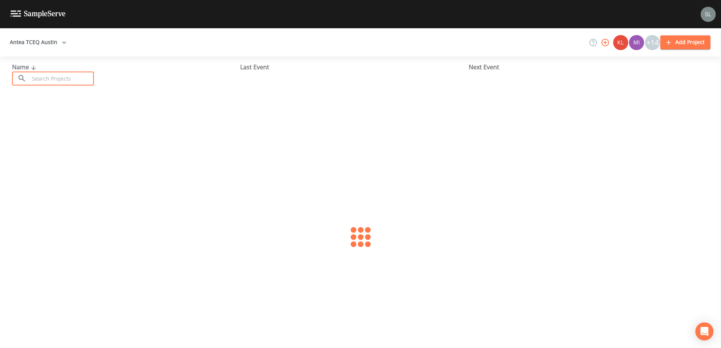
drag, startPoint x: 79, startPoint y: 79, endPoint x: 94, endPoint y: 89, distance: 17.7
click at [79, 79] on input "text" at bounding box center [61, 79] width 64 height 14
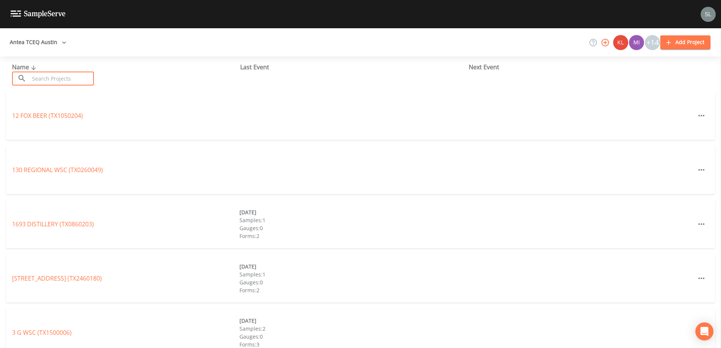
click at [59, 79] on input "text" at bounding box center [61, 79] width 64 height 14
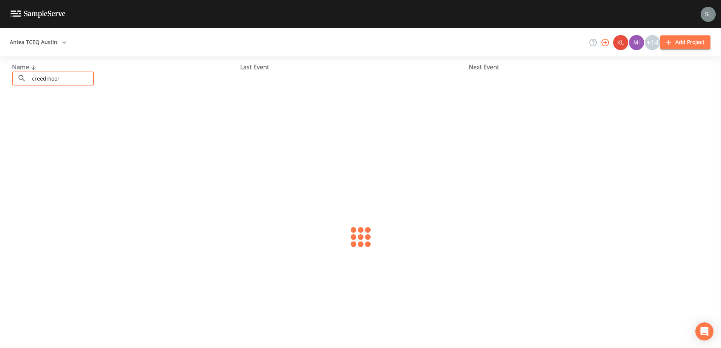
type input "creedmoor"
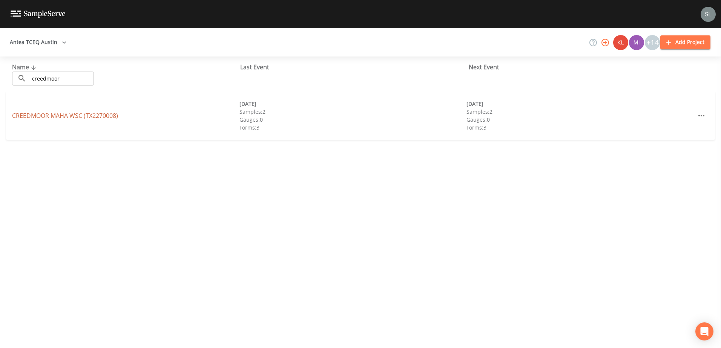
click at [110, 117] on link "CREEDMOOR MAHA WSC (TX2270008)" at bounding box center [65, 116] width 106 height 8
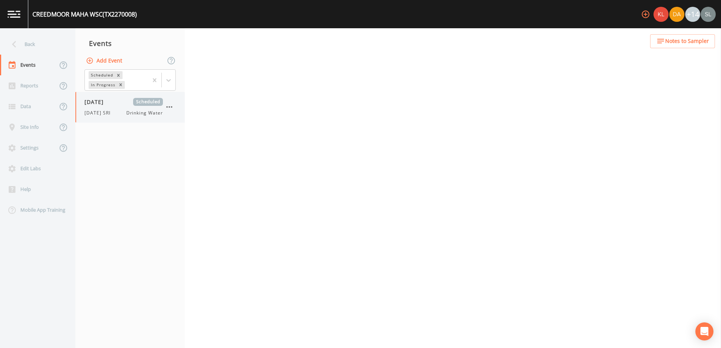
click at [113, 115] on span "[DATE] SRI" at bounding box center [99, 113] width 31 height 7
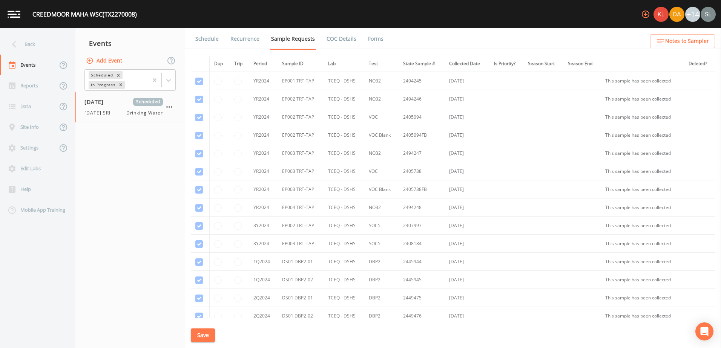
click at [203, 335] on button "Save" at bounding box center [203, 336] width 24 height 14
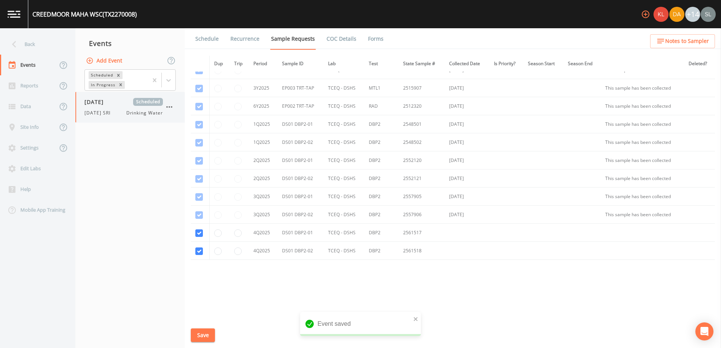
scroll to position [483, 0]
click at [41, 45] on div "Back" at bounding box center [34, 44] width 68 height 21
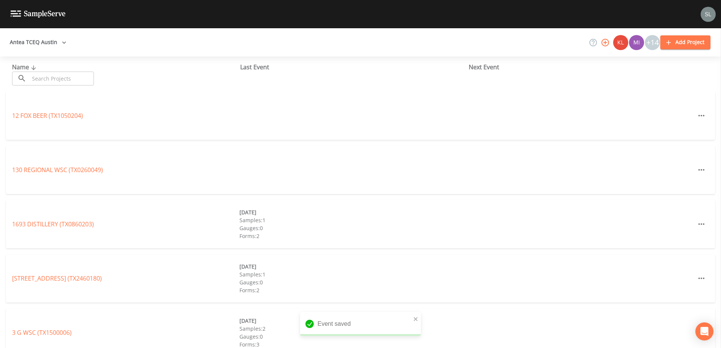
click at [78, 81] on input "text" at bounding box center [61, 79] width 64 height 14
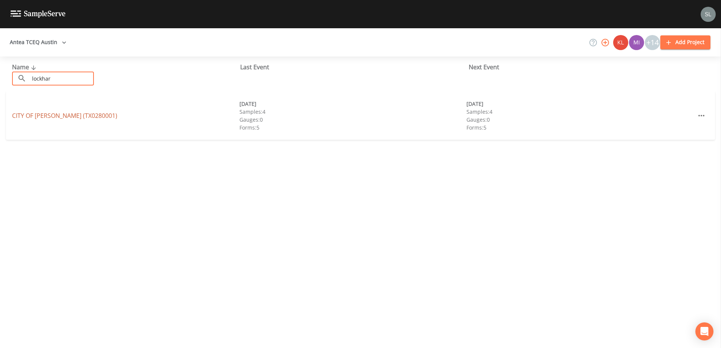
type input "lockhar"
click at [73, 112] on link "[GEOGRAPHIC_DATA][PERSON_NAME] (TX0280001)" at bounding box center [64, 116] width 105 height 8
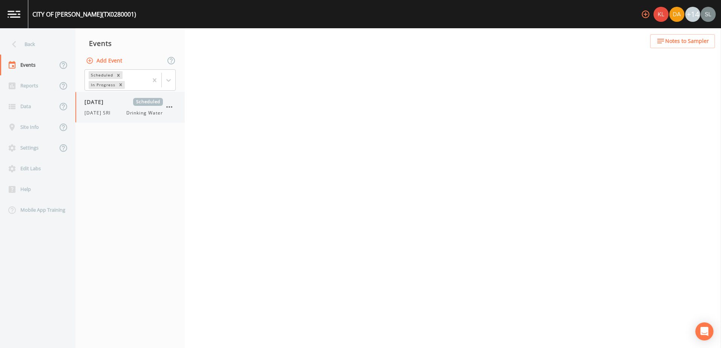
click at [113, 116] on span "[DATE] SRI" at bounding box center [99, 113] width 31 height 7
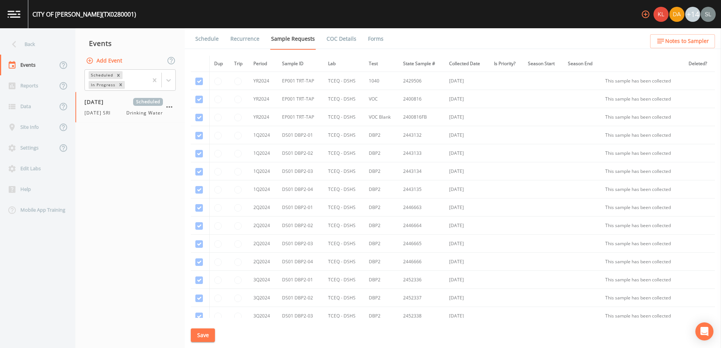
click at [205, 337] on button "Save" at bounding box center [203, 336] width 24 height 14
click at [31, 42] on div "Back" at bounding box center [34, 44] width 68 height 21
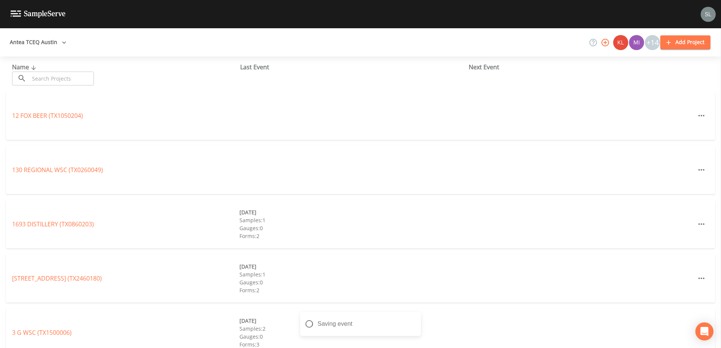
click at [76, 75] on input "text" at bounding box center [61, 79] width 64 height 14
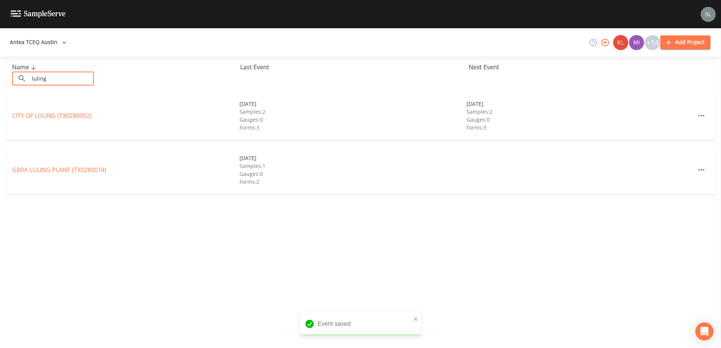
type input "luling"
click at [77, 117] on link "CITY OF [GEOGRAPHIC_DATA] (TX0280002)" at bounding box center [52, 116] width 80 height 8
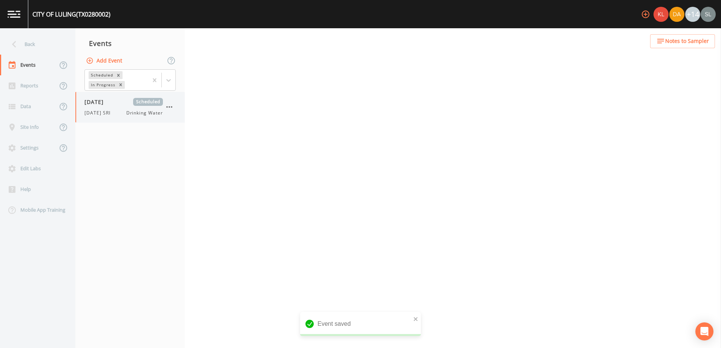
click at [109, 102] on span "[DATE]" at bounding box center [96, 102] width 24 height 8
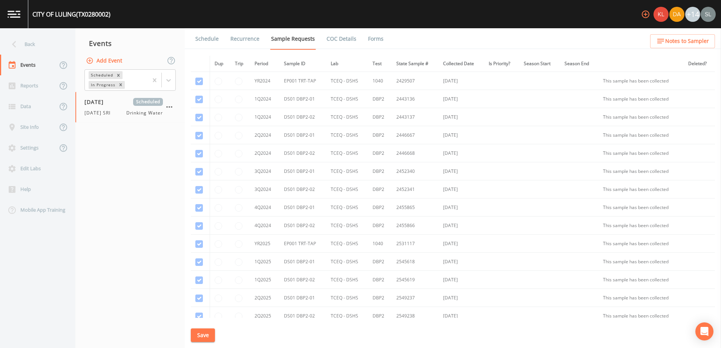
click at [196, 332] on button "Save" at bounding box center [203, 336] width 24 height 14
click at [43, 50] on div "Back" at bounding box center [34, 44] width 68 height 21
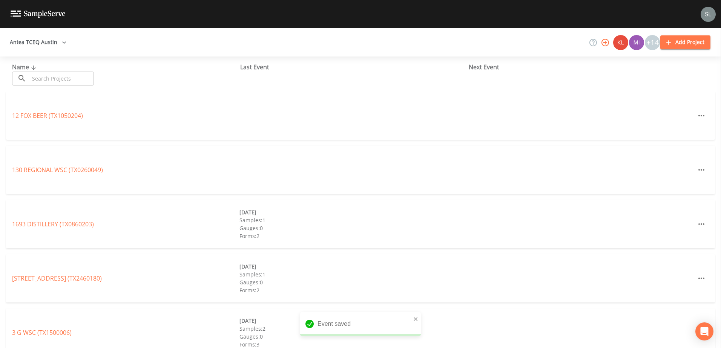
drag, startPoint x: 63, startPoint y: 85, endPoint x: 66, endPoint y: 72, distance: 12.7
click at [63, 85] on input "text" at bounding box center [61, 79] width 64 height 14
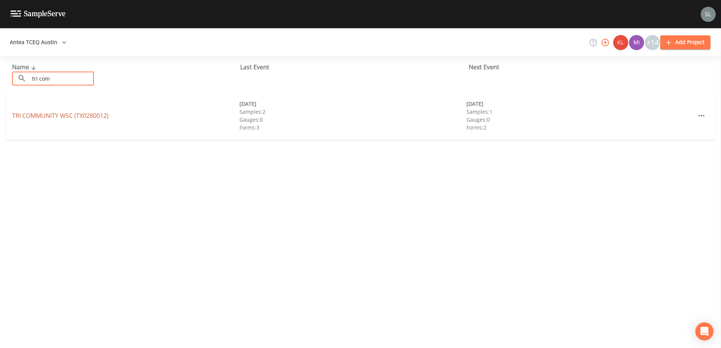
type input "tri com"
click at [64, 113] on link "TRI COMMUNITY WSC (TX0280012)" at bounding box center [60, 116] width 96 height 8
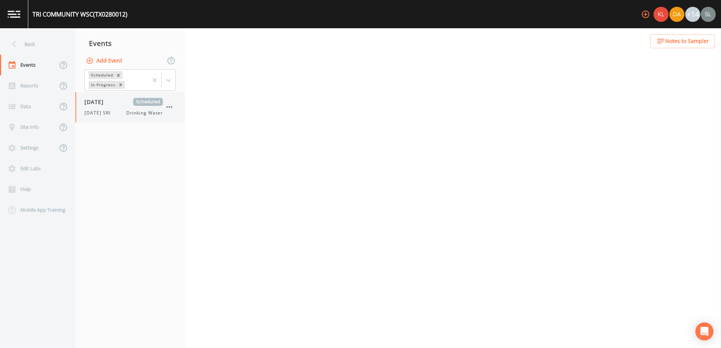
click at [110, 106] on div "[DATE] Scheduled [DATE] SRI Drinking Water" at bounding box center [123, 107] width 78 height 18
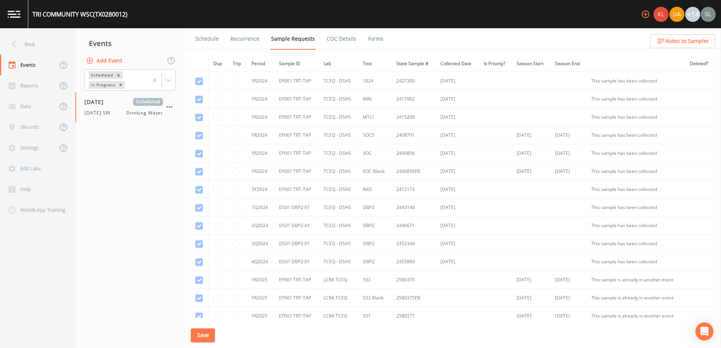
click at [206, 44] on link "Schedule" at bounding box center [207, 38] width 26 height 21
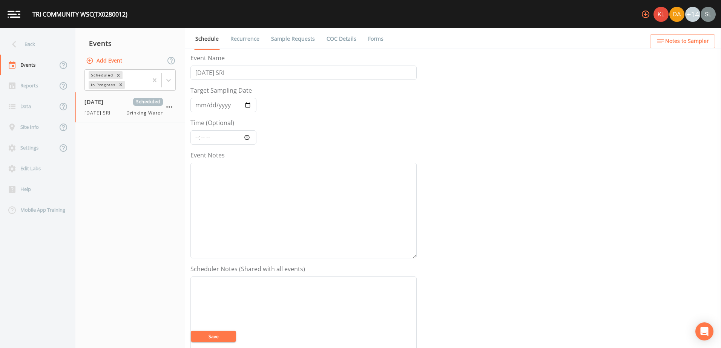
click at [333, 39] on link "COC Details" at bounding box center [341, 38] width 32 height 21
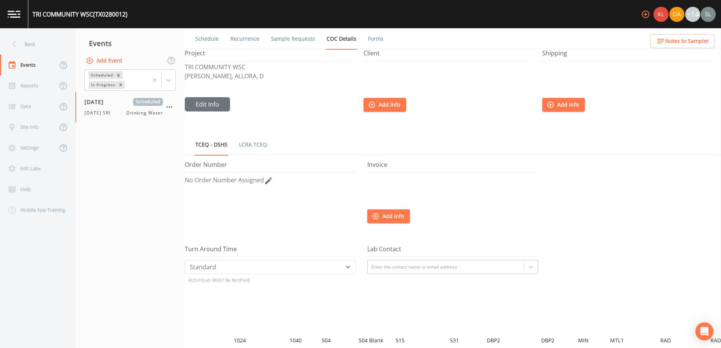
click at [296, 39] on link "Sample Requests" at bounding box center [293, 38] width 46 height 21
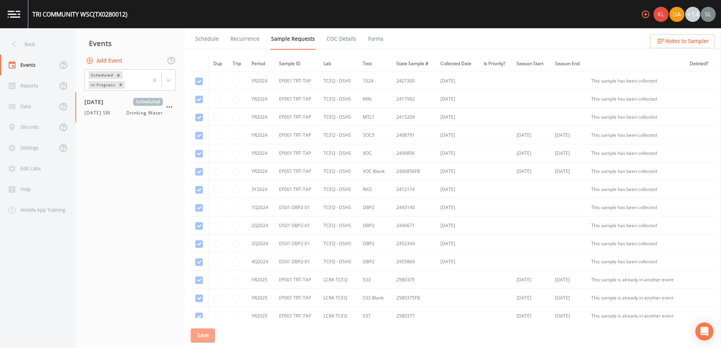
click at [208, 331] on button "Save" at bounding box center [203, 336] width 24 height 14
click at [45, 44] on div "Back" at bounding box center [34, 44] width 68 height 21
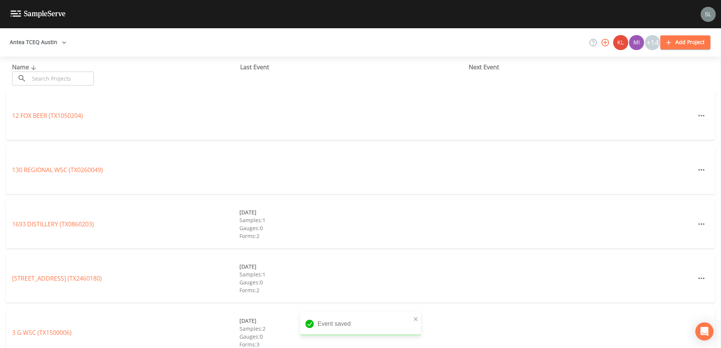
click at [54, 74] on input "text" at bounding box center [61, 79] width 64 height 14
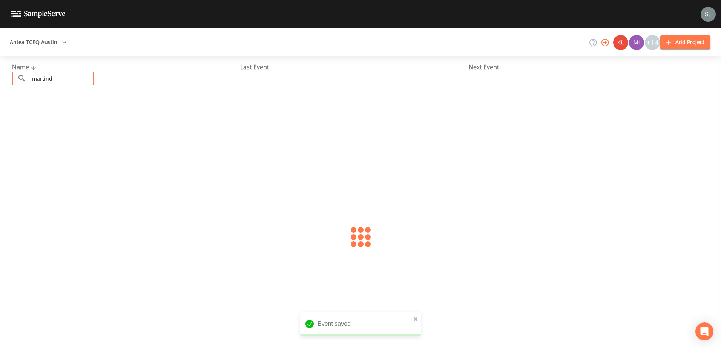
type input "martinda"
click at [73, 112] on link "MARTINDALE WSC (TX0280013)" at bounding box center [55, 116] width 87 height 8
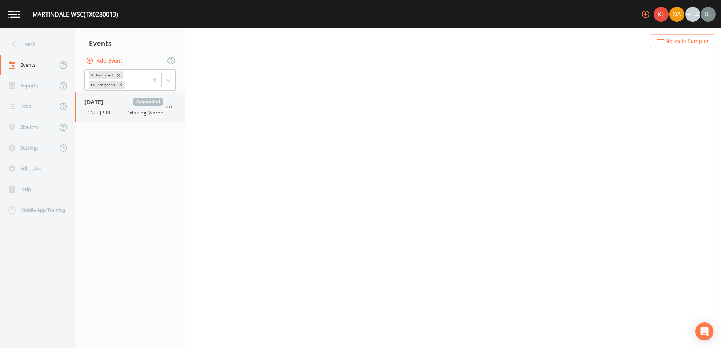
click at [110, 107] on div "[DATE] Scheduled [DATE] SRI Drinking Water" at bounding box center [123, 107] width 78 height 18
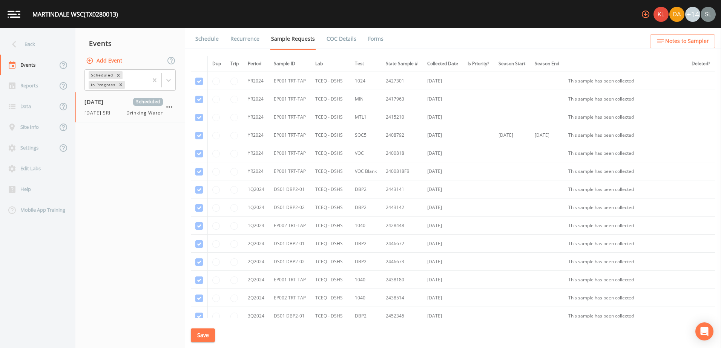
click at [207, 337] on button "Save" at bounding box center [203, 336] width 24 height 14
click at [42, 38] on div "Back" at bounding box center [34, 44] width 68 height 21
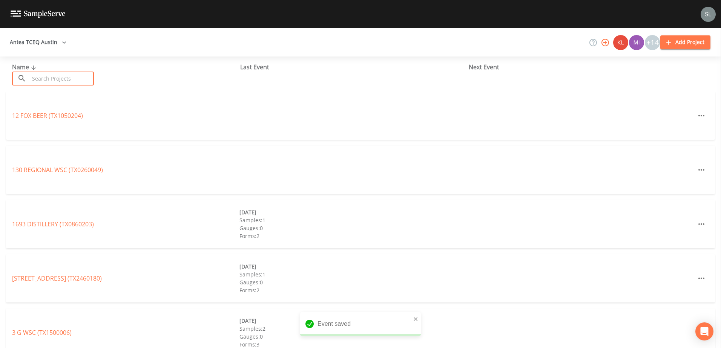
drag, startPoint x: 56, startPoint y: 81, endPoint x: 55, endPoint y: 77, distance: 4.5
click at [56, 81] on input "text" at bounding box center [61, 79] width 64 height 14
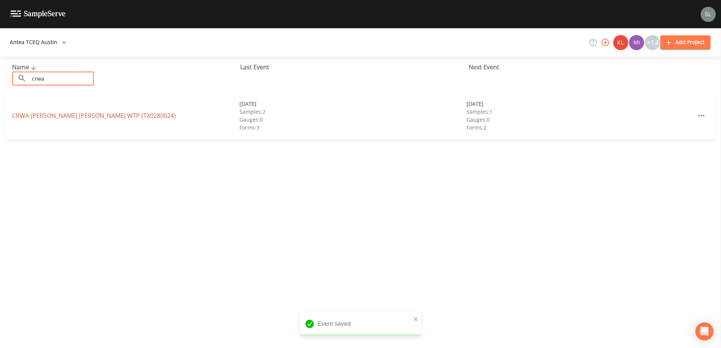
type input "crwa"
click at [76, 115] on link "CRWA [PERSON_NAME] [PERSON_NAME] WTP (TX0280024)" at bounding box center [94, 116] width 164 height 8
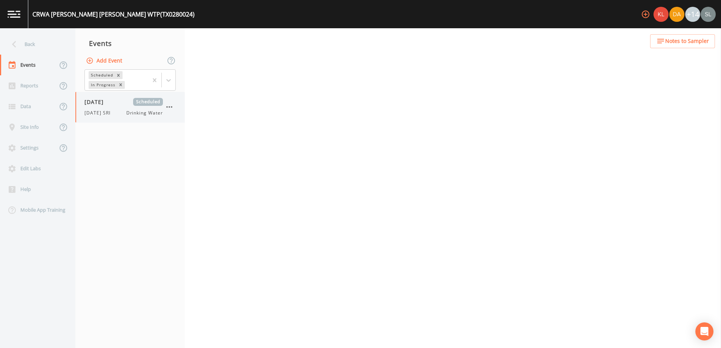
click at [115, 113] on span "[DATE] SRI" at bounding box center [99, 113] width 31 height 7
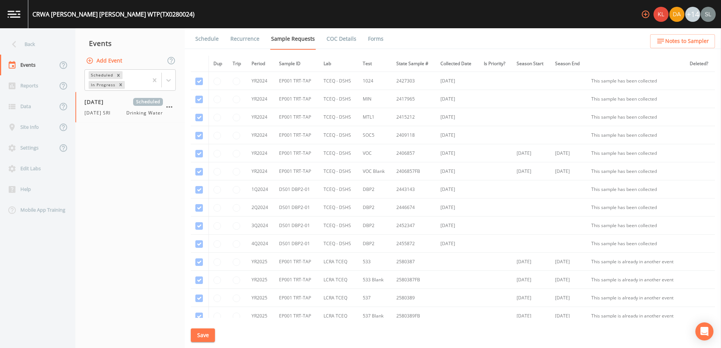
click at [209, 343] on div "Schedule Recurrence Sample Requests COC Details Forms Dup Trip Period Sample ID…" at bounding box center [453, 188] width 536 height 320
click at [206, 335] on button "Save" at bounding box center [203, 336] width 24 height 14
click at [38, 44] on div "Back" at bounding box center [34, 44] width 68 height 21
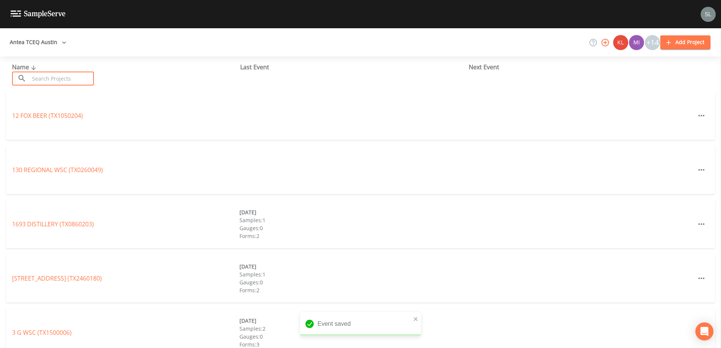
click at [70, 76] on input "text" at bounding box center [61, 79] width 64 height 14
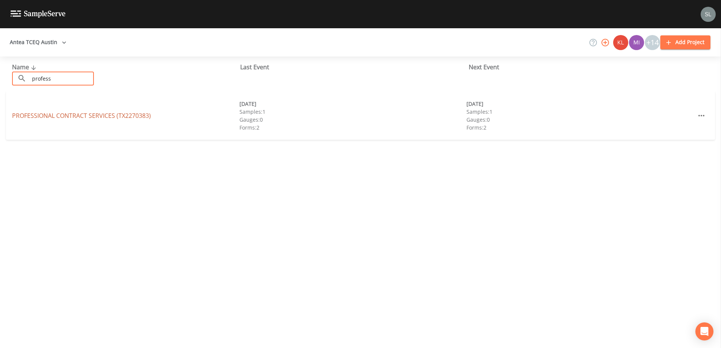
type input "profess"
click at [72, 112] on link "PROFESSIONAL CONTRACT SERVICES (TX2270383)" at bounding box center [81, 116] width 139 height 8
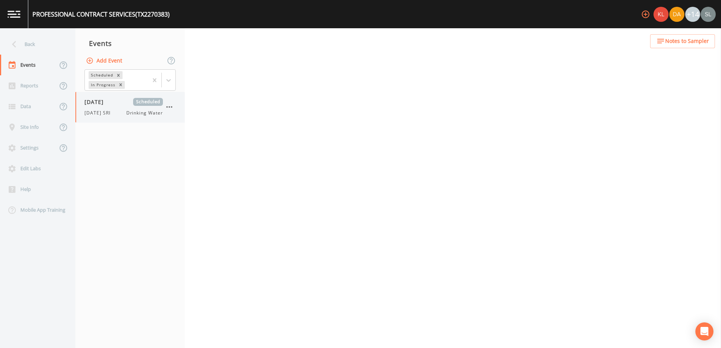
click at [118, 108] on div "[DATE] Scheduled [DATE] SRI Drinking Water" at bounding box center [123, 107] width 78 height 18
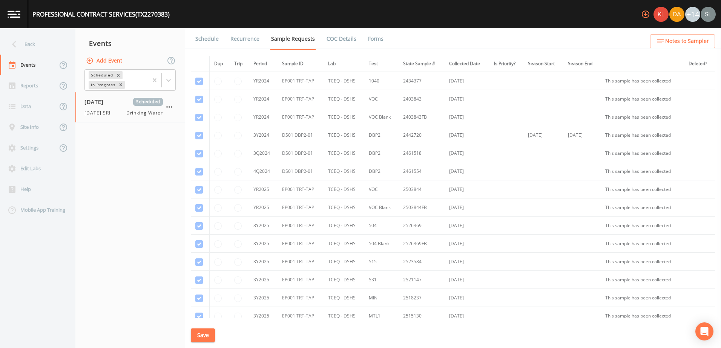
click at [210, 337] on button "Save" at bounding box center [203, 336] width 24 height 14
click at [44, 43] on div "Back" at bounding box center [34, 44] width 68 height 21
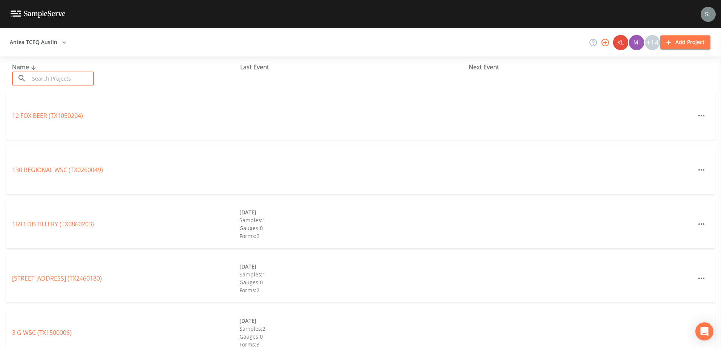
click at [58, 82] on input "text" at bounding box center [61, 79] width 64 height 14
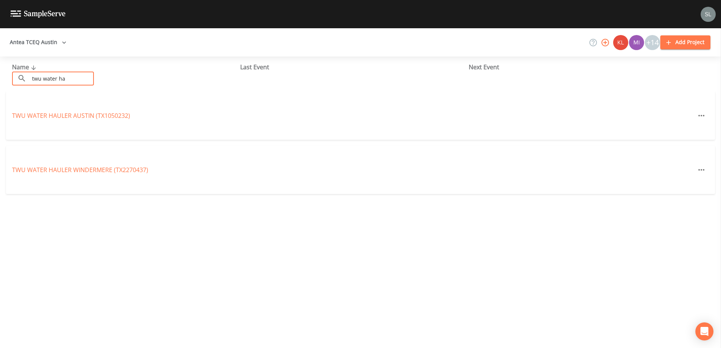
type input "twu water ha"
click at [80, 115] on link "TWU WATER HAULER AUSTIN (TX1050232)" at bounding box center [71, 116] width 118 height 8
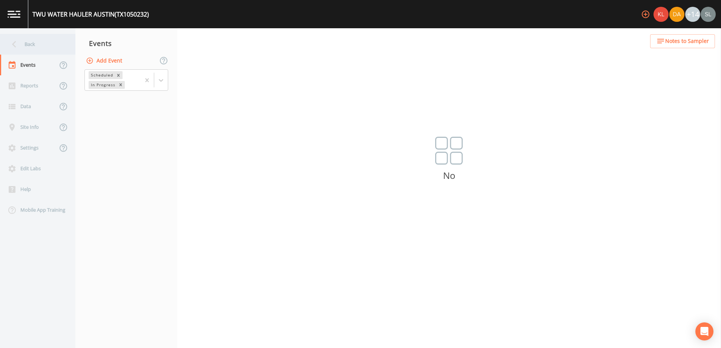
click at [26, 41] on div "Back" at bounding box center [34, 44] width 68 height 21
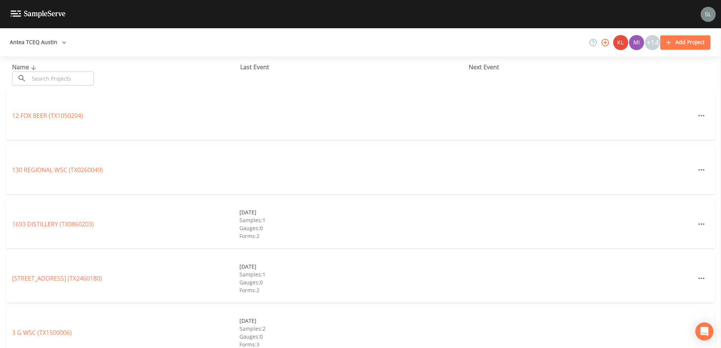
click at [81, 82] on input "text" at bounding box center [61, 79] width 64 height 14
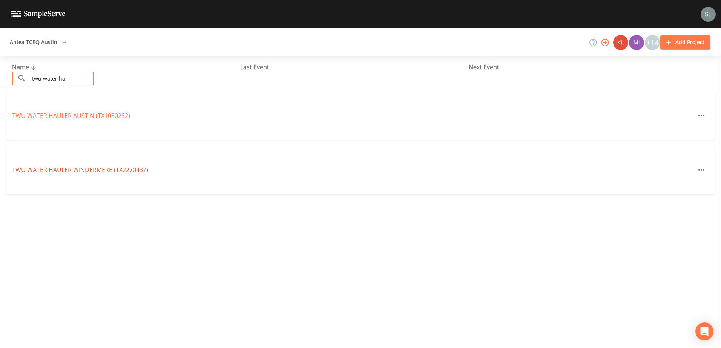
type input "twu water ha"
click at [98, 167] on link "TWU WATER HAULER WINDERMERE (TX2270437)" at bounding box center [80, 170] width 136 height 8
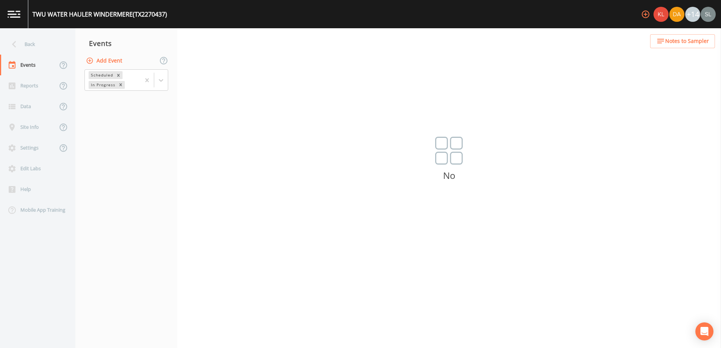
click at [107, 56] on button "Add Event" at bounding box center [104, 61] width 41 height 14
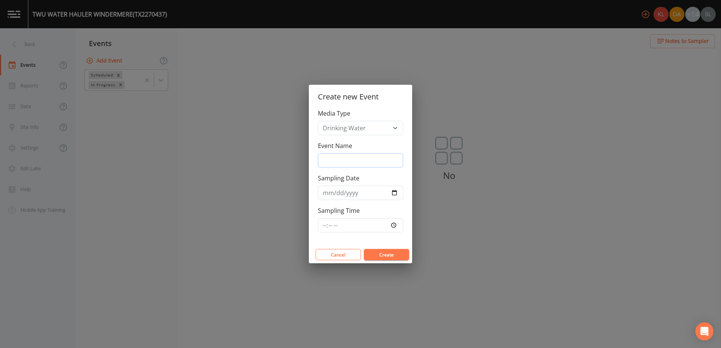
click at [355, 164] on input "Event Name" at bounding box center [360, 160] width 85 height 14
type input "h"
click at [393, 252] on button "Create" at bounding box center [386, 254] width 45 height 11
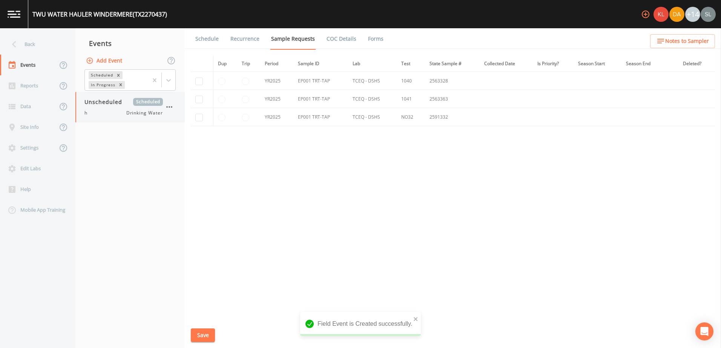
click at [170, 107] on icon "button" at bounding box center [169, 107] width 9 height 9
click at [193, 147] on p "Delete" at bounding box center [206, 151] width 49 height 9
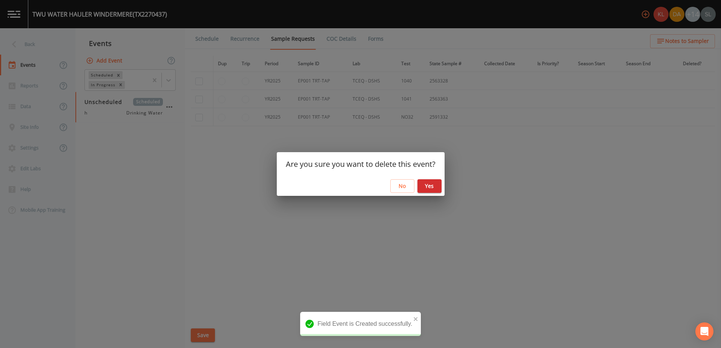
click at [431, 188] on button "Yes" at bounding box center [429, 186] width 24 height 14
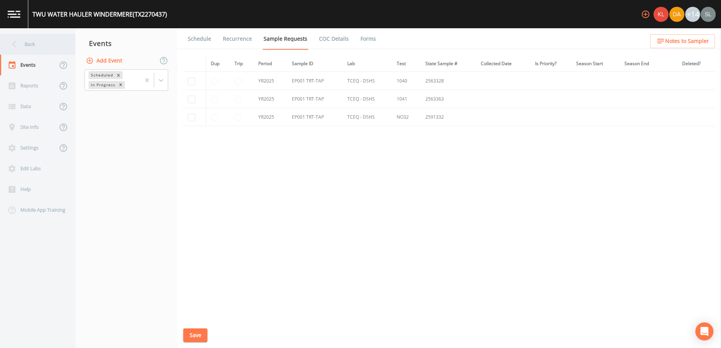
click at [58, 40] on div "Back" at bounding box center [34, 44] width 68 height 21
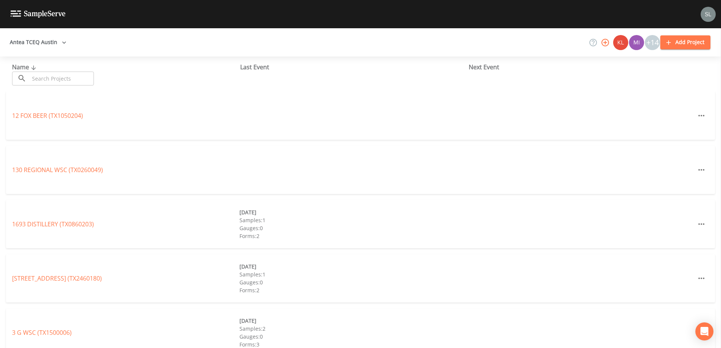
click at [68, 73] on input "text" at bounding box center [61, 79] width 64 height 14
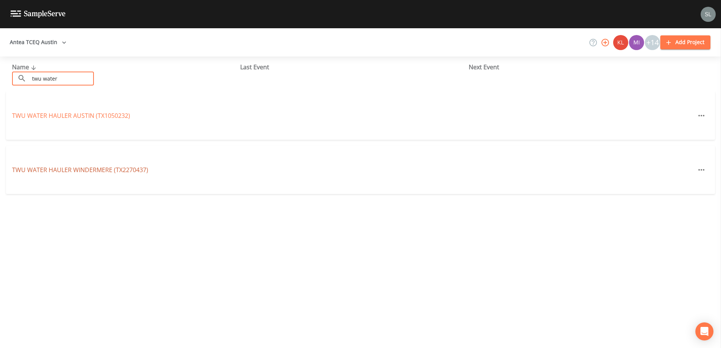
type input "twu water"
click at [43, 171] on link "TWU WATER HAULER WINDERMERE (TX2270437)" at bounding box center [80, 170] width 136 height 8
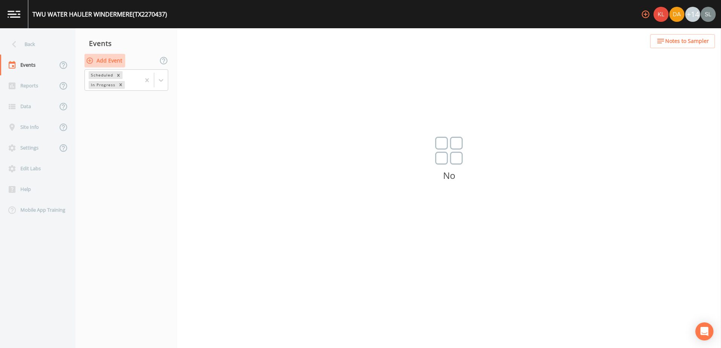
click at [109, 60] on button "Add Event" at bounding box center [104, 61] width 41 height 14
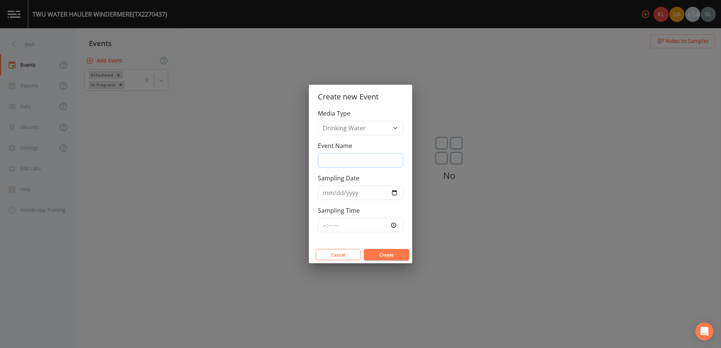
drag, startPoint x: 331, startPoint y: 162, endPoint x: 326, endPoint y: 163, distance: 4.6
click at [331, 162] on input "Event Name" at bounding box center [360, 160] width 85 height 14
type input "h"
click at [389, 255] on button "Create" at bounding box center [386, 254] width 45 height 11
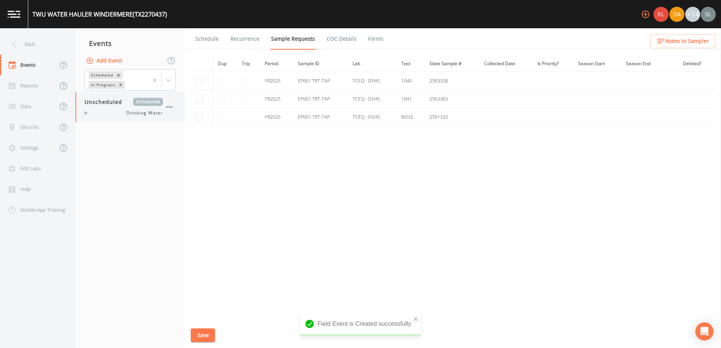
click at [167, 106] on icon "button" at bounding box center [169, 107] width 9 height 9
click at [190, 153] on p "Delete" at bounding box center [206, 151] width 49 height 9
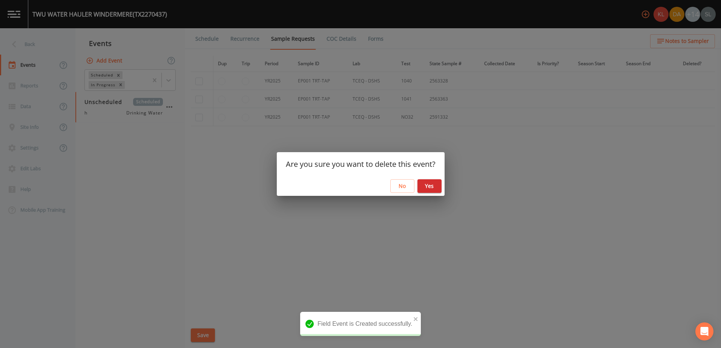
click at [430, 185] on button "Yes" at bounding box center [429, 186] width 24 height 14
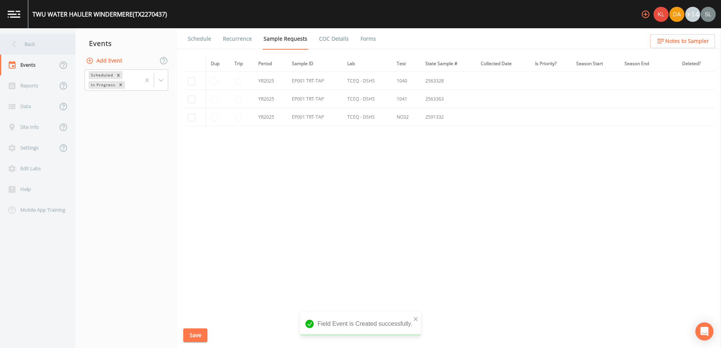
click at [33, 49] on div "Back" at bounding box center [34, 44] width 68 height 21
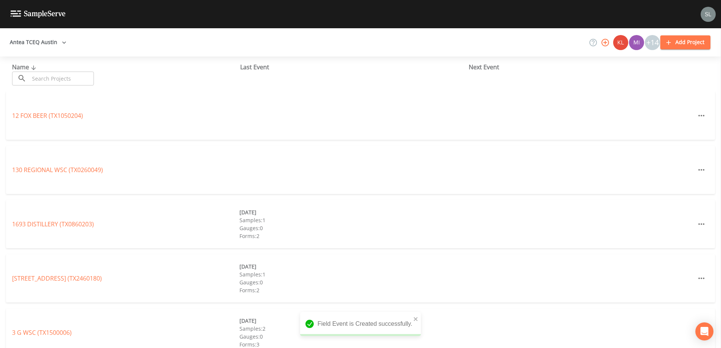
click at [53, 75] on input "text" at bounding box center [61, 79] width 64 height 14
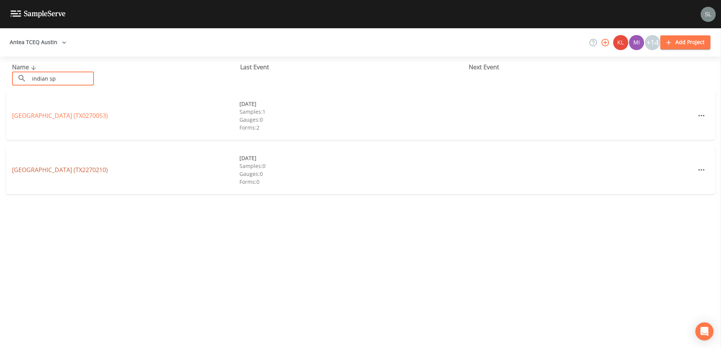
type input "indian sp"
click at [45, 167] on link "INDIAN SPRINGS SUBDIVISION (TX2270210)" at bounding box center [60, 170] width 96 height 8
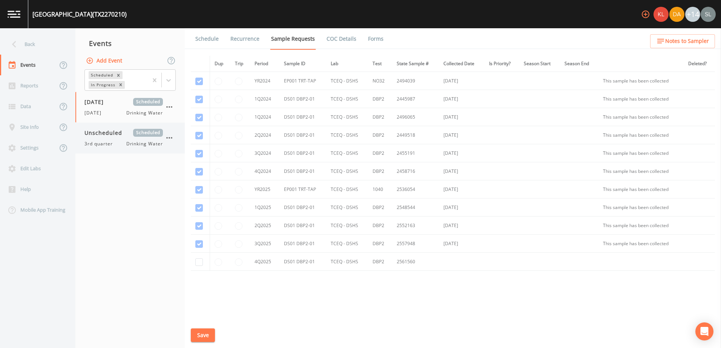
drag, startPoint x: 113, startPoint y: 112, endPoint x: 118, endPoint y: 125, distance: 14.2
click at [113, 113] on div "9/22/25 Drinking Water" at bounding box center [123, 113] width 78 height 7
click at [58, 51] on div "Back" at bounding box center [34, 44] width 68 height 21
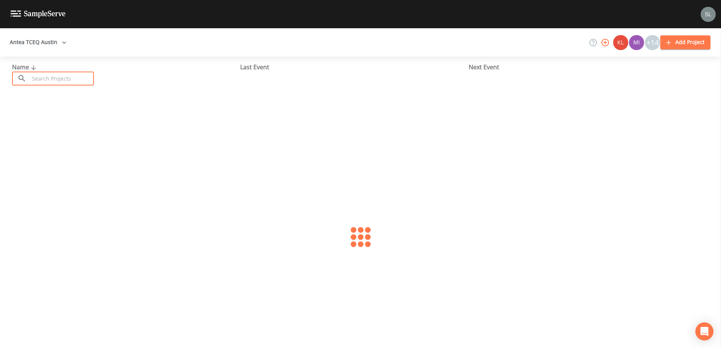
click at [68, 80] on input "text" at bounding box center [61, 79] width 64 height 14
type input "1d"
click at [92, 121] on div "THE COLONY MUD 1D (TX0110056) 07/30/2025 Samples: 3 Gauges: 0 Forms: 4" at bounding box center [360, 116] width 708 height 48
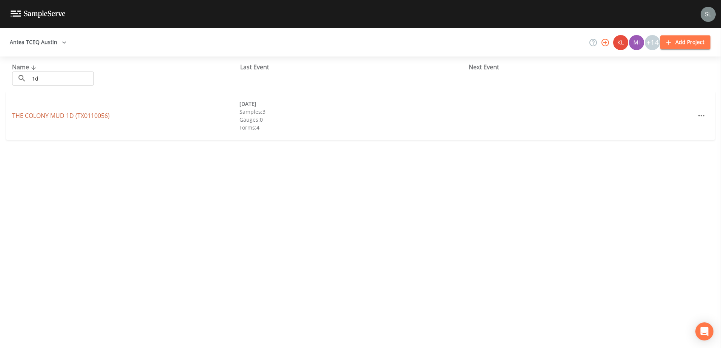
click at [95, 119] on link "THE COLONY MUD 1D (TX0110056)" at bounding box center [61, 116] width 98 height 8
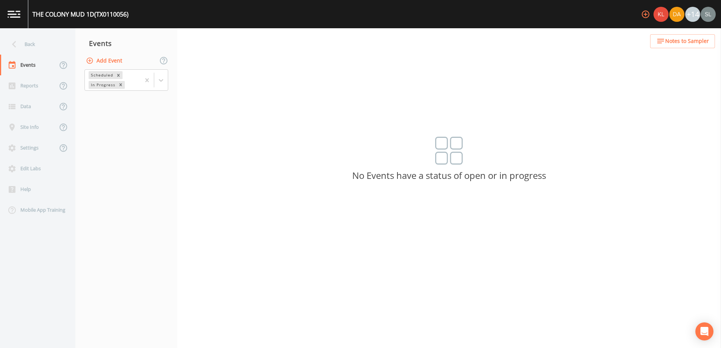
click at [113, 58] on button "Add Event" at bounding box center [104, 61] width 41 height 14
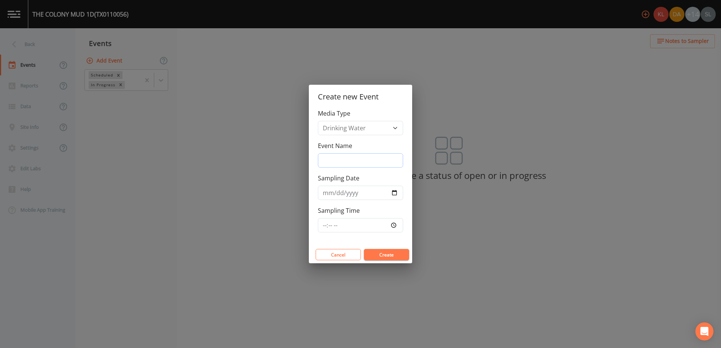
click at [339, 164] on input "Event Name" at bounding box center [360, 160] width 85 height 14
type input "h"
drag, startPoint x: 392, startPoint y: 254, endPoint x: 395, endPoint y: 258, distance: 4.5
click at [392, 254] on button "Create" at bounding box center [386, 254] width 45 height 11
